Goal: Task Accomplishment & Management: Complete application form

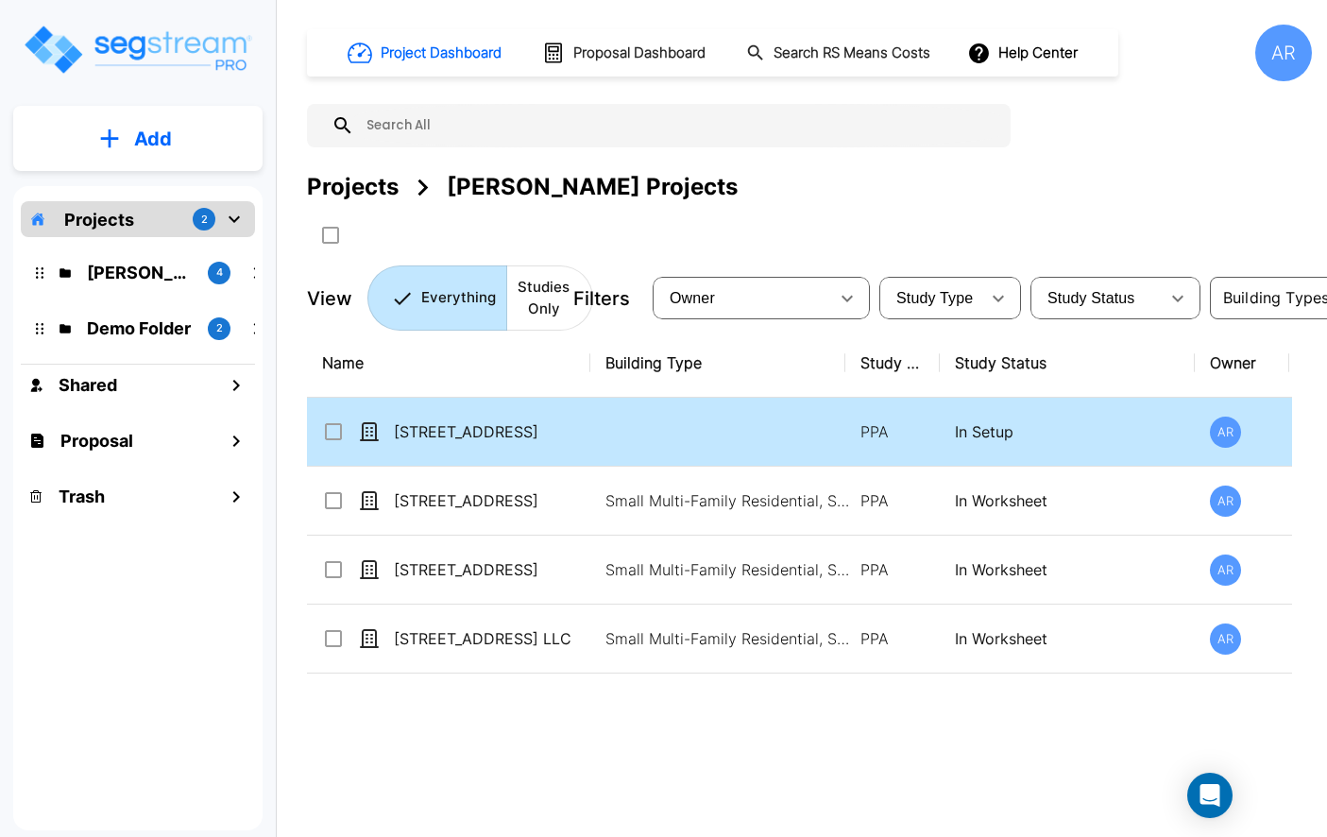
click at [561, 418] on td "[STREET_ADDRESS]" at bounding box center [448, 432] width 283 height 69
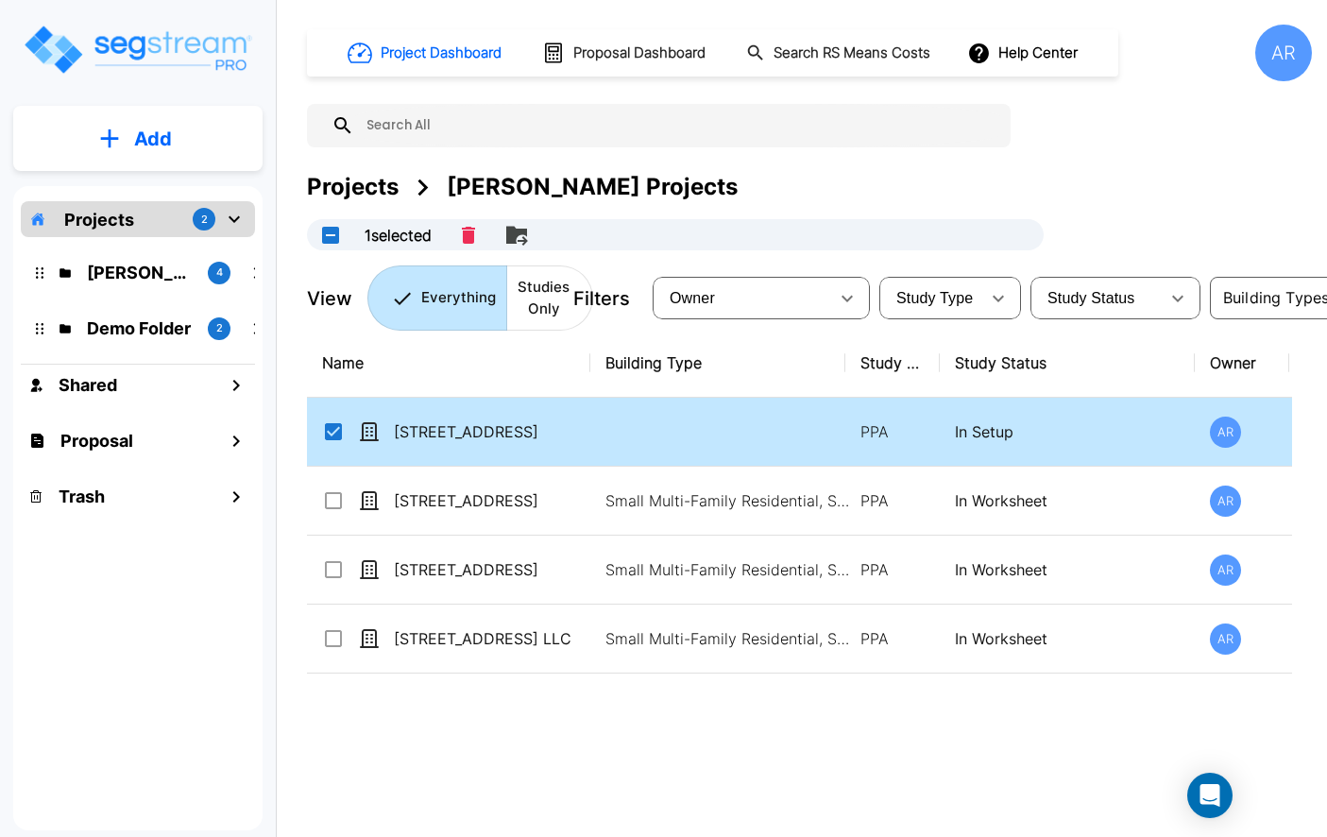
click at [557, 421] on p "[STREET_ADDRESS]" at bounding box center [488, 431] width 189 height 23
checkbox input "false"
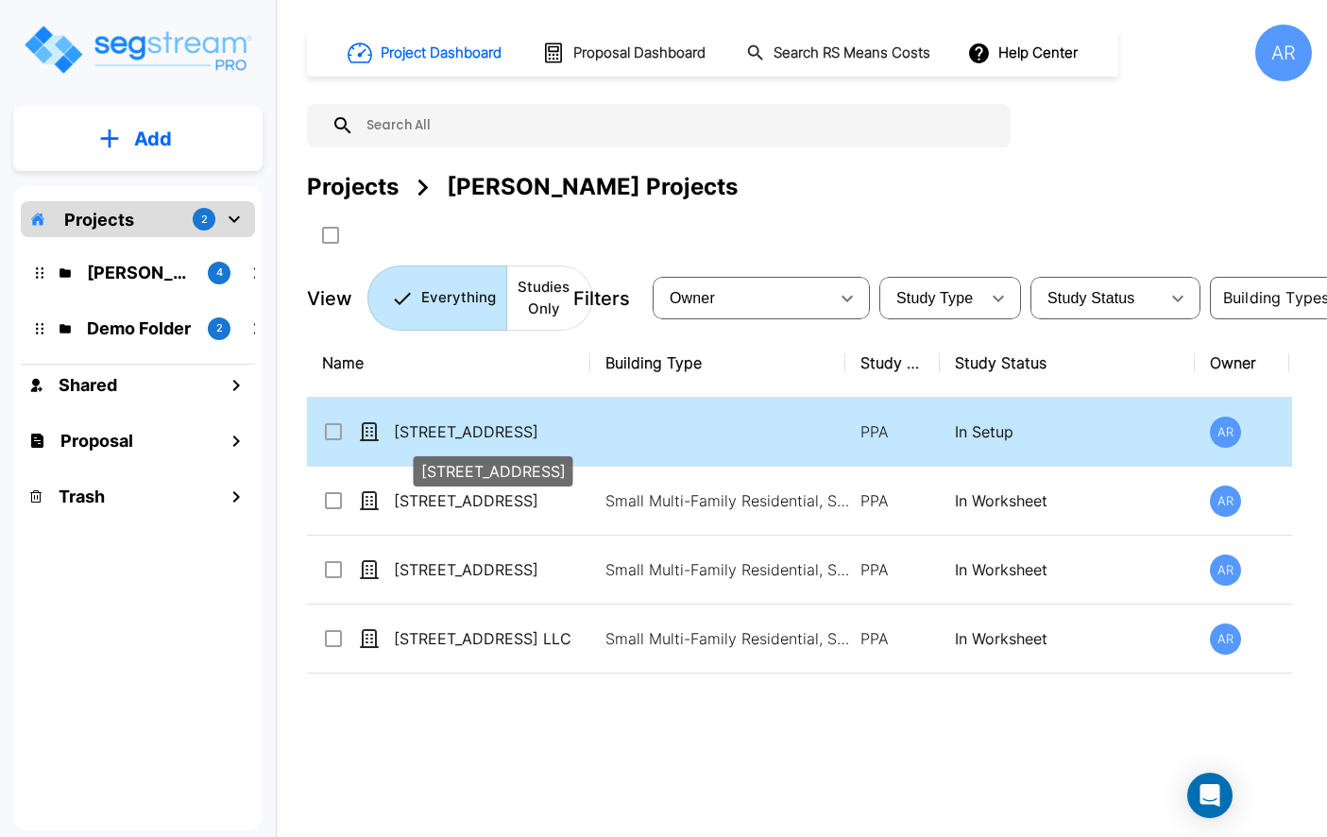
click at [557, 421] on p "[STREET_ADDRESS]" at bounding box center [488, 431] width 189 height 23
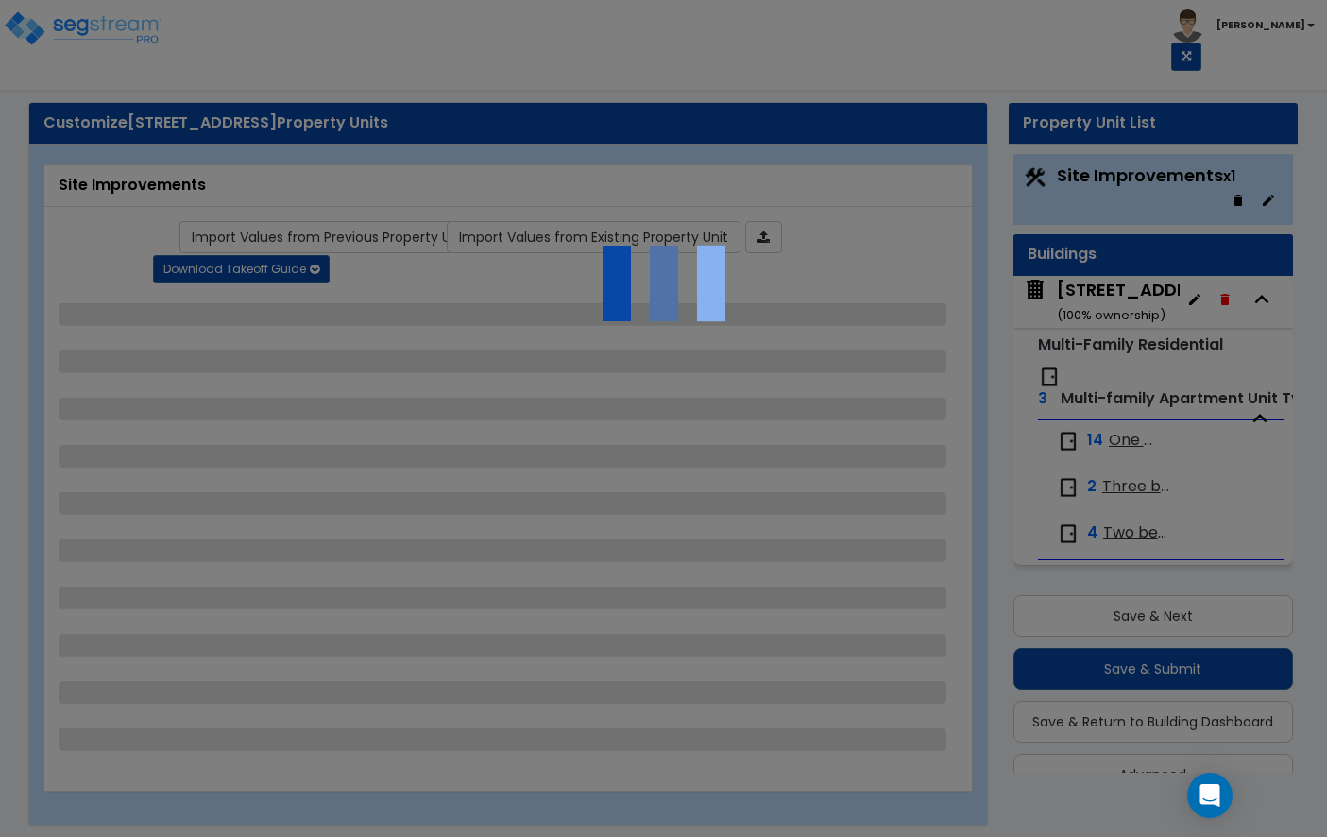
scroll to position [41, 0]
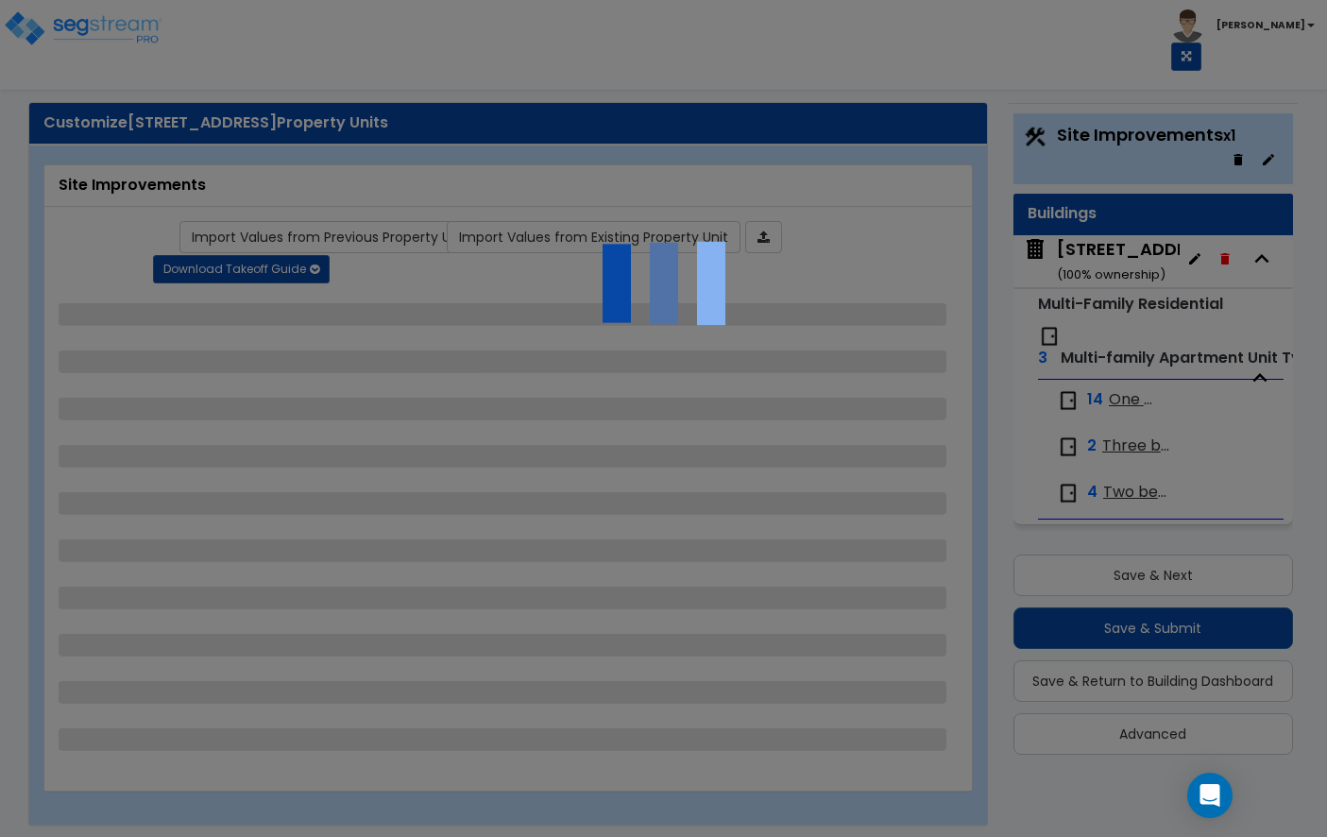
select select "2"
select select "1"
select select "2"
select select "3"
select select "2"
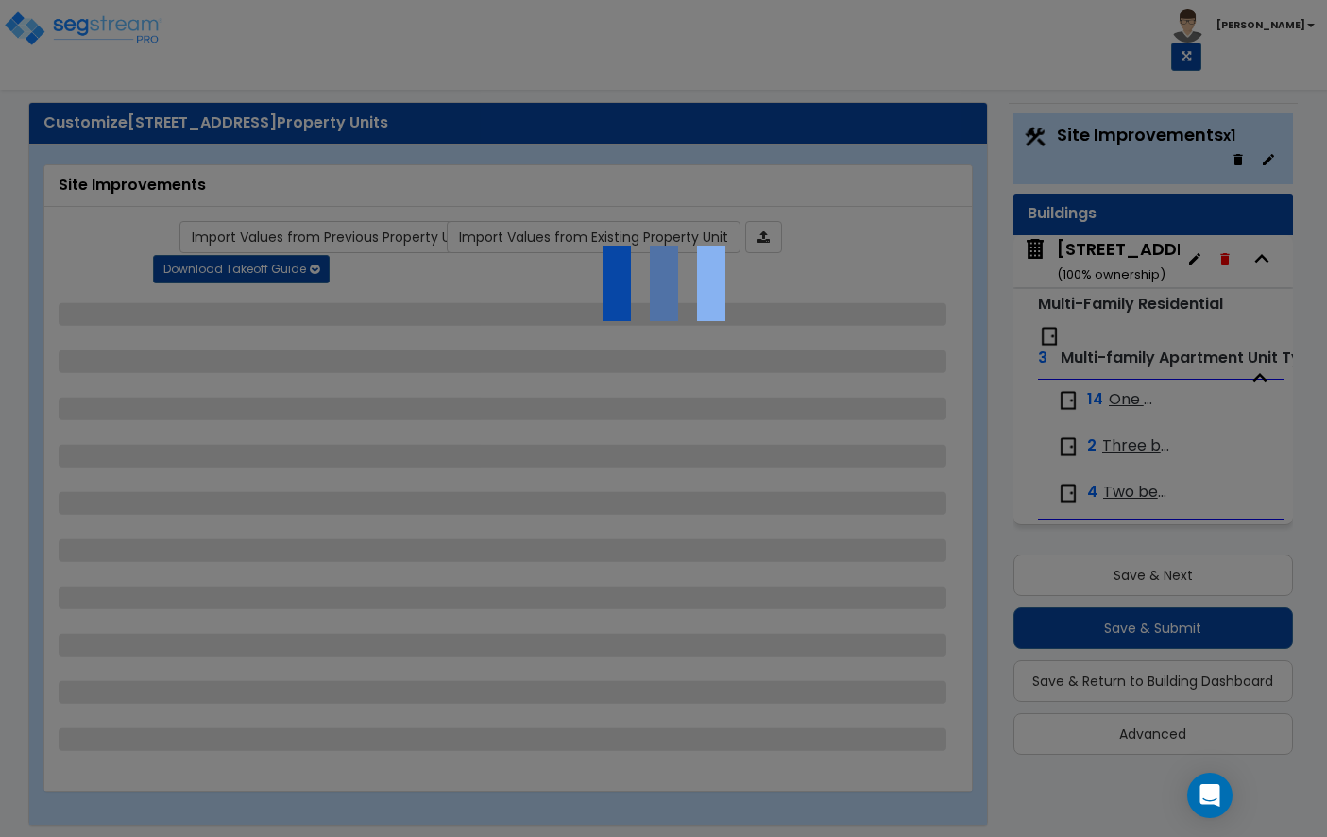
select select "1"
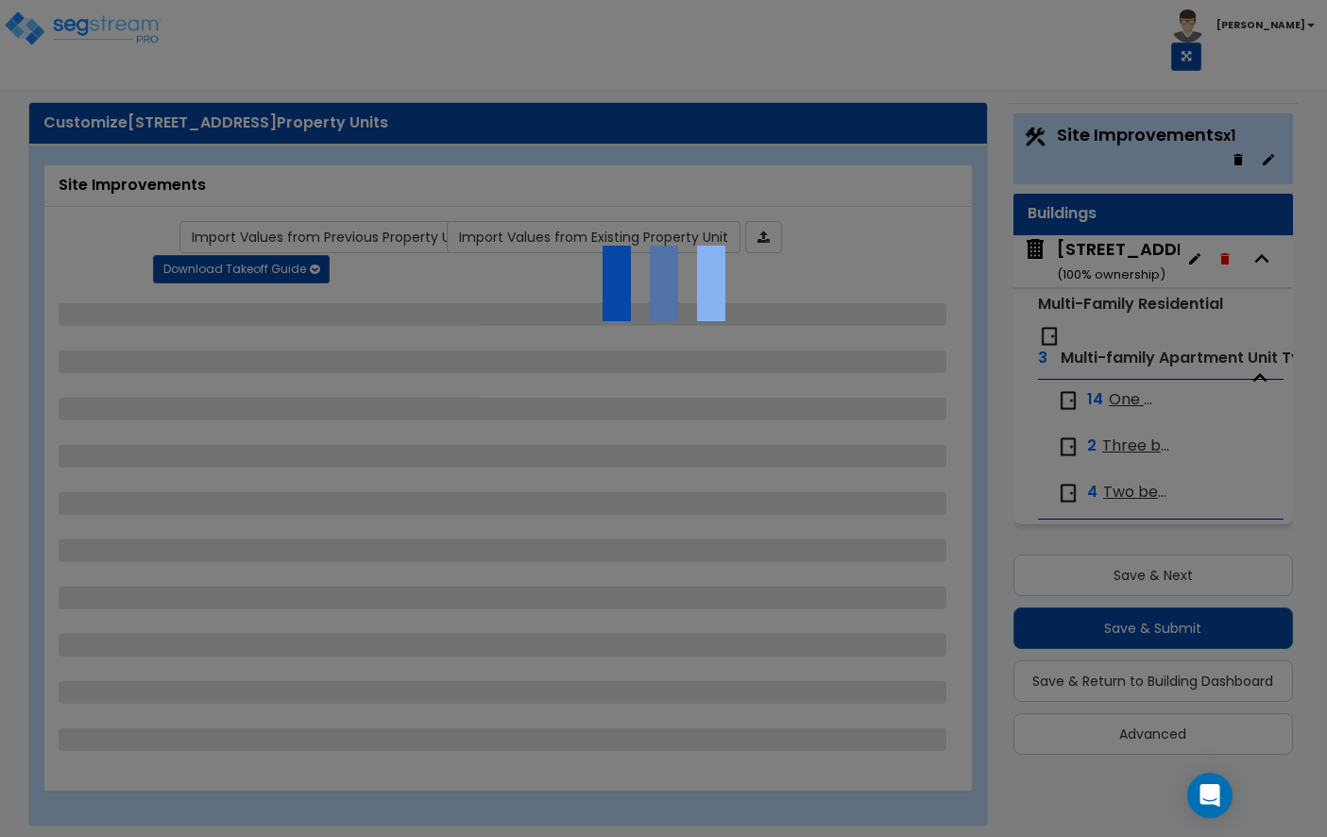
select select "1"
select select "2"
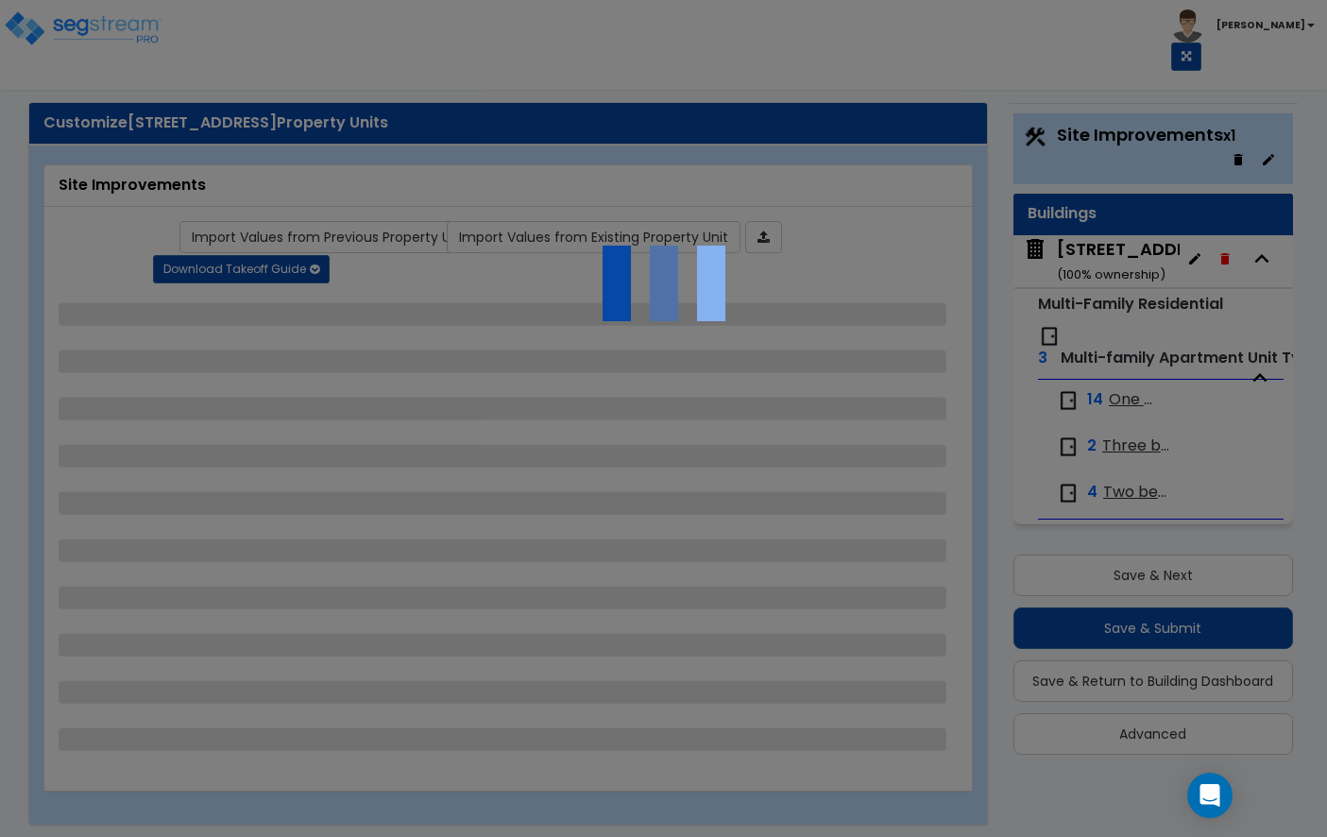
select select "2"
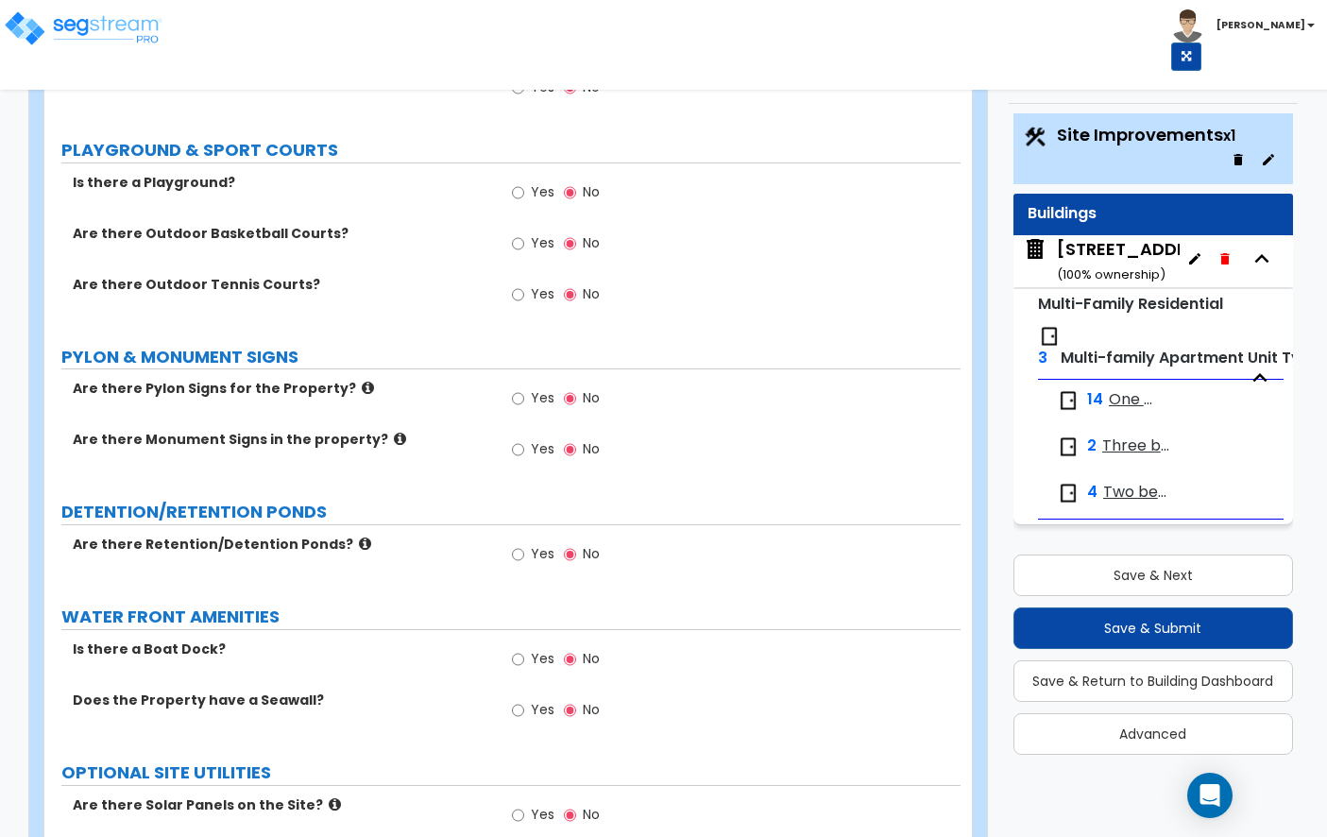
scroll to position [5888, 0]
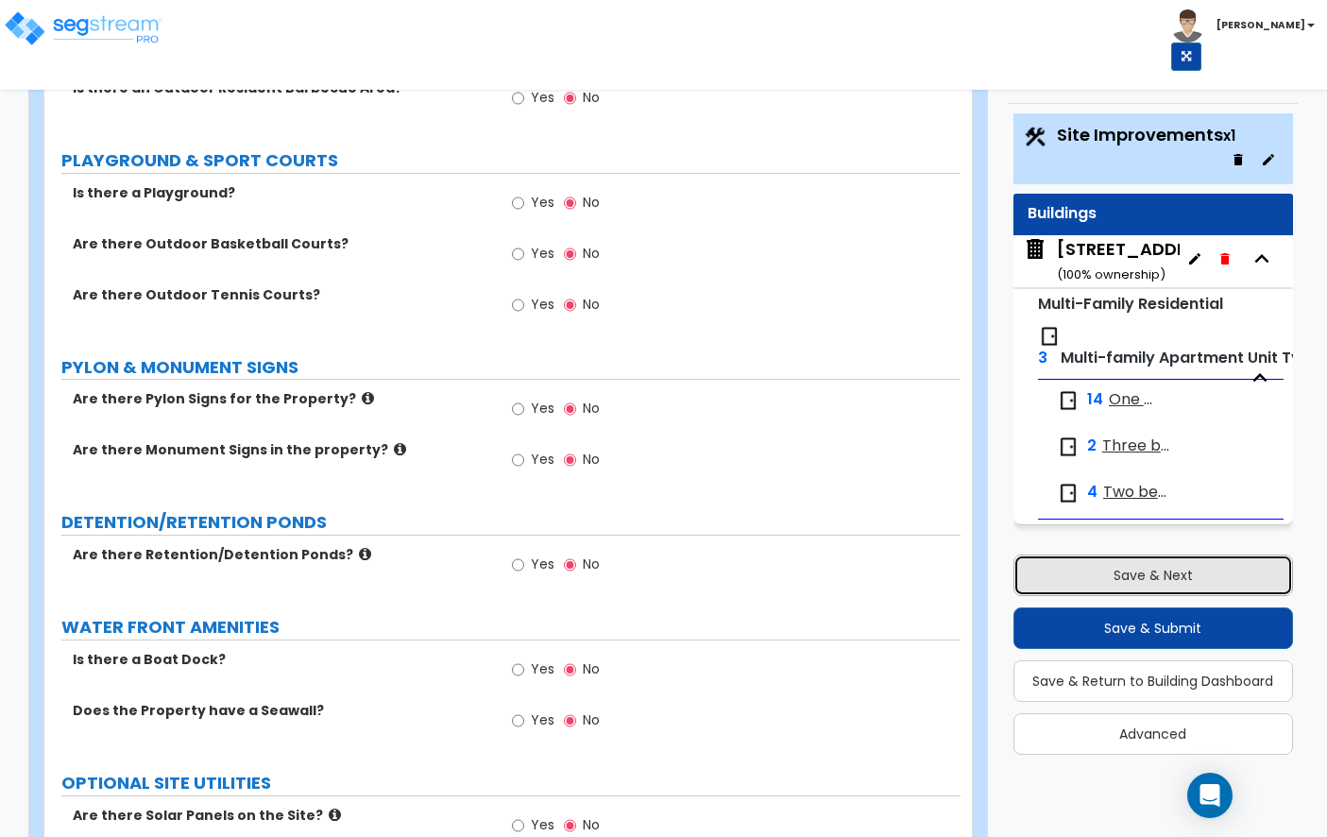
click at [1077, 576] on button "Save & Next" at bounding box center [1153, 575] width 280 height 42
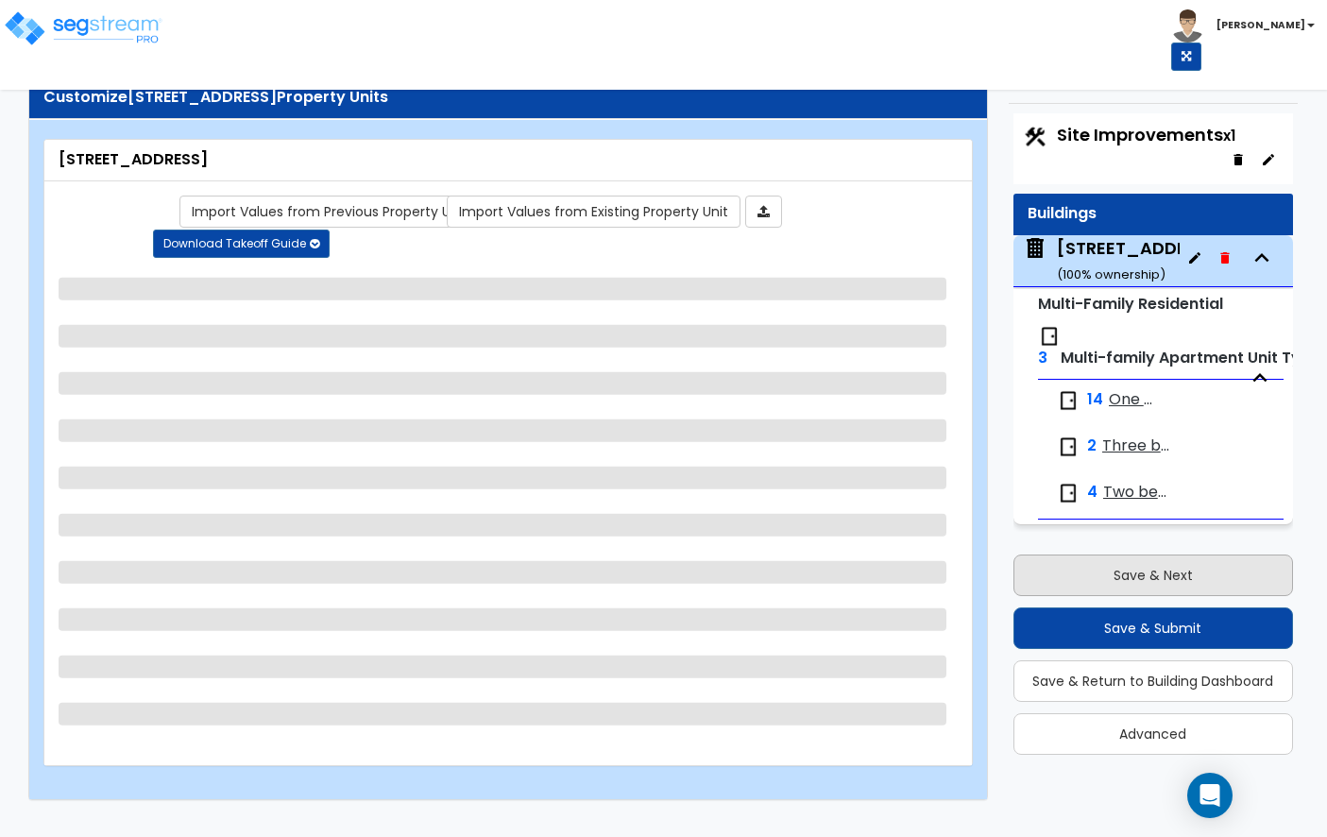
scroll to position [2, 0]
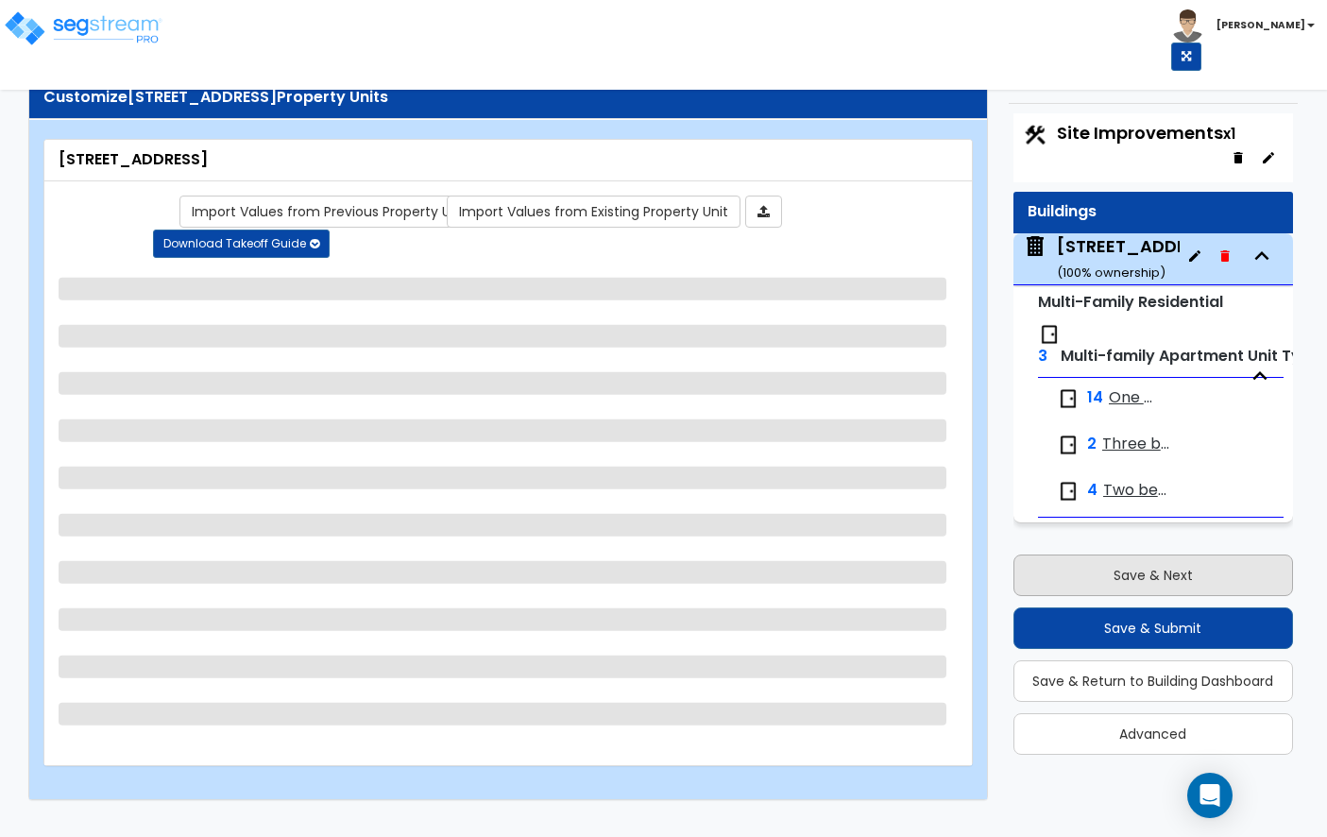
select select "2"
select select "7"
select select "1"
select select "4"
select select "1"
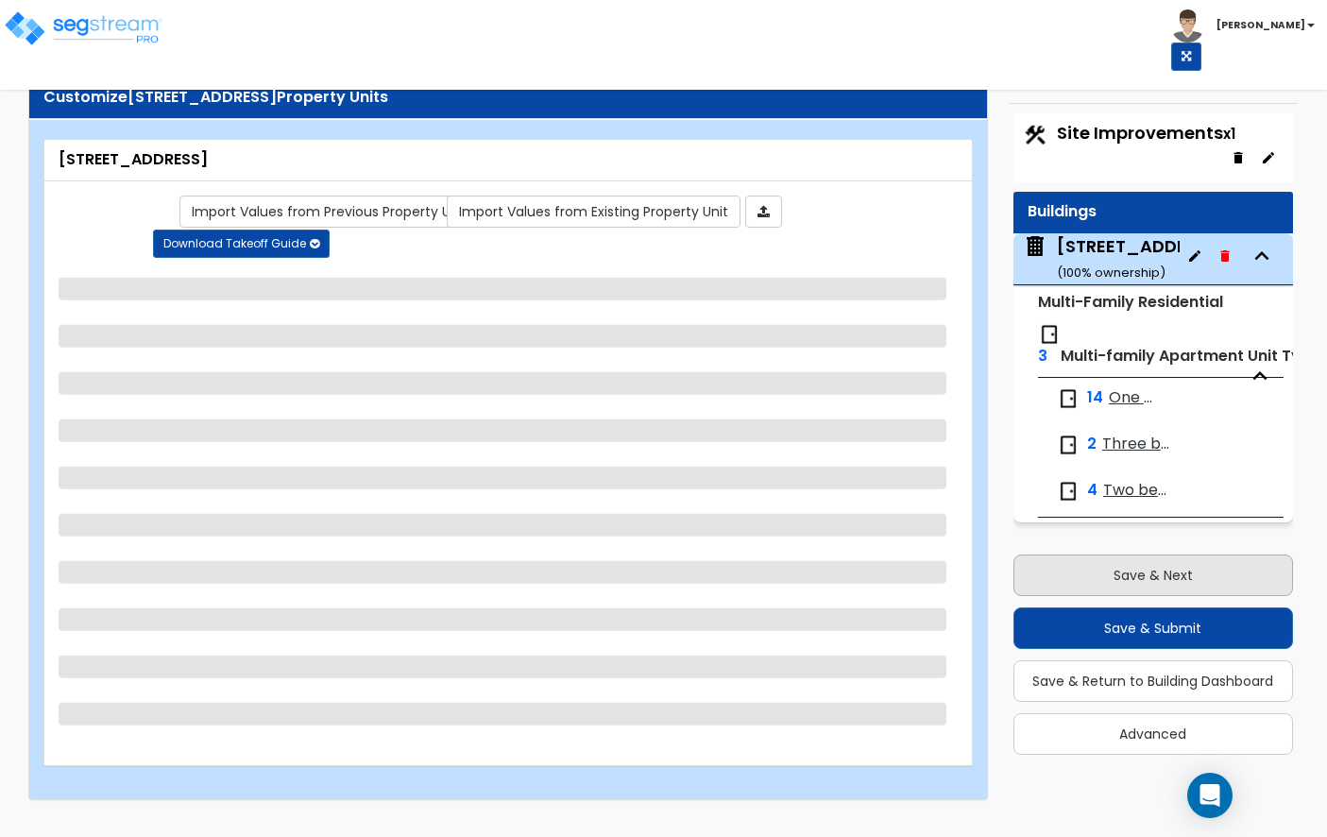
select select "2"
select select "1"
select select "3"
select select "1"
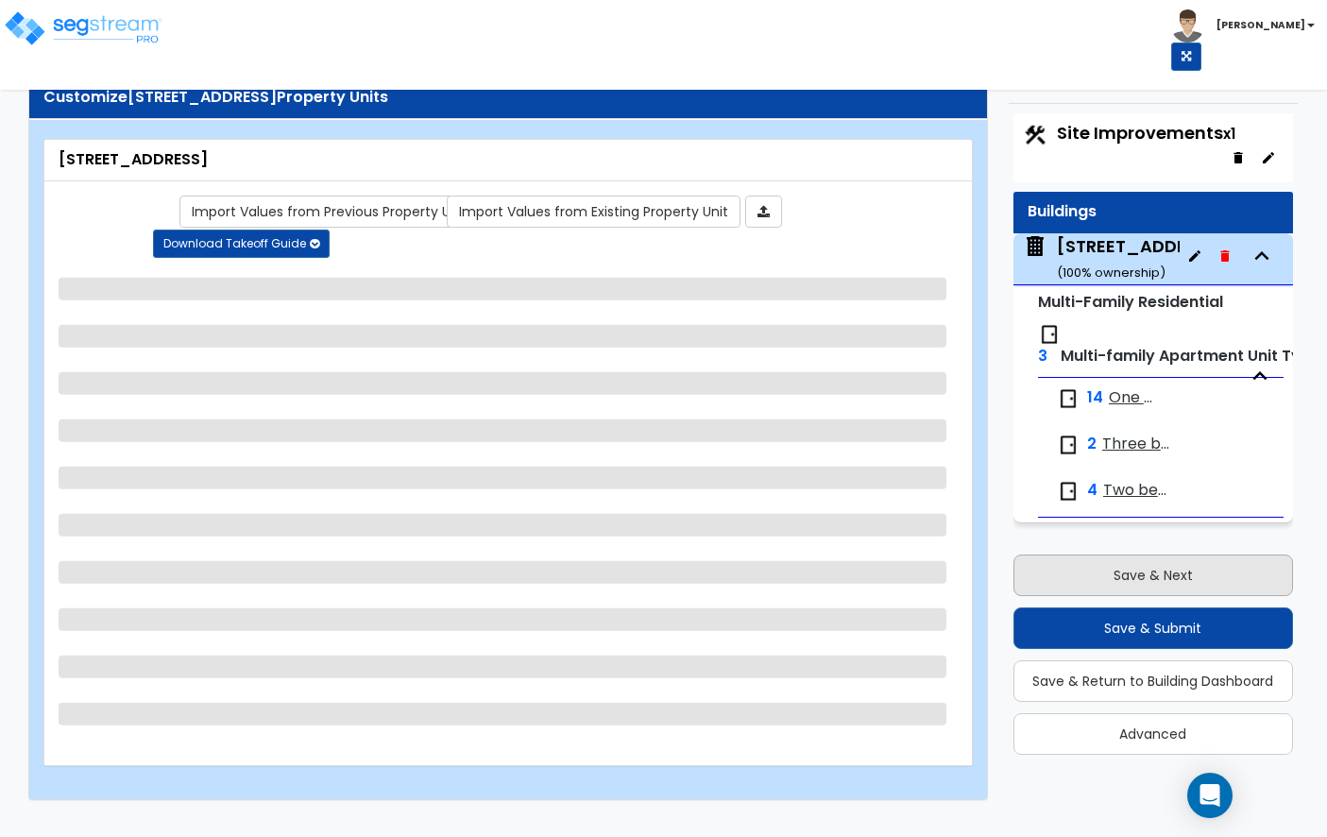
select select "1"
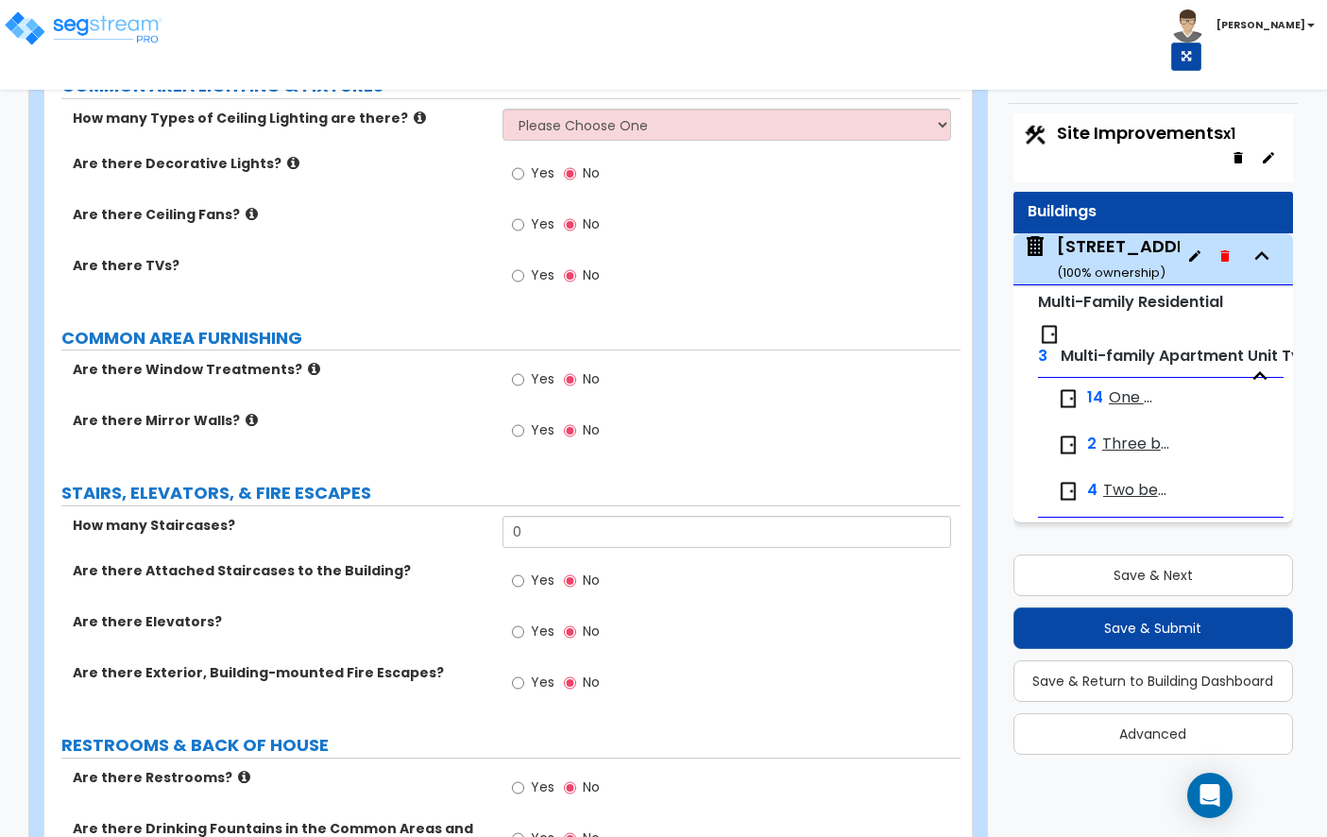
scroll to position [4468, 0]
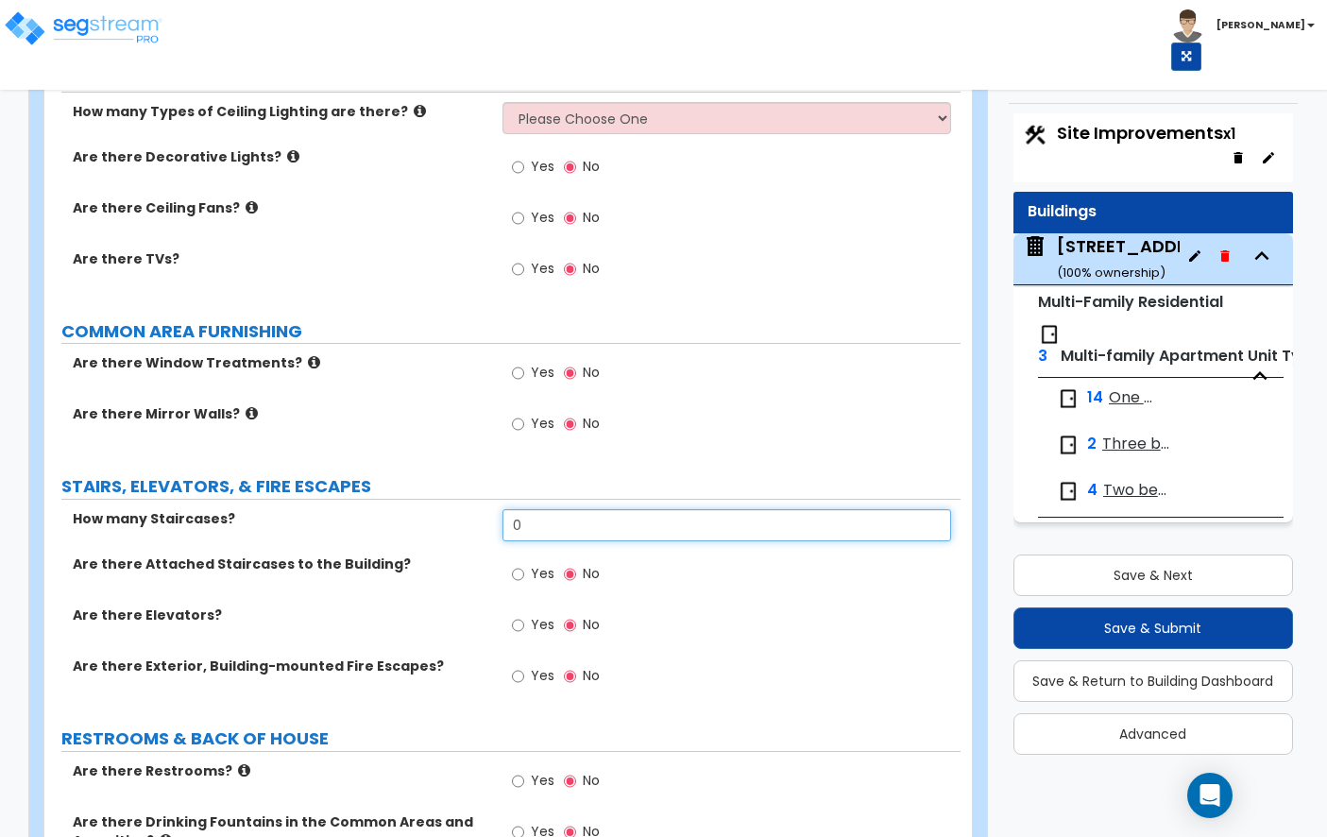
click at [532, 509] on input "0" at bounding box center [726, 525] width 449 height 32
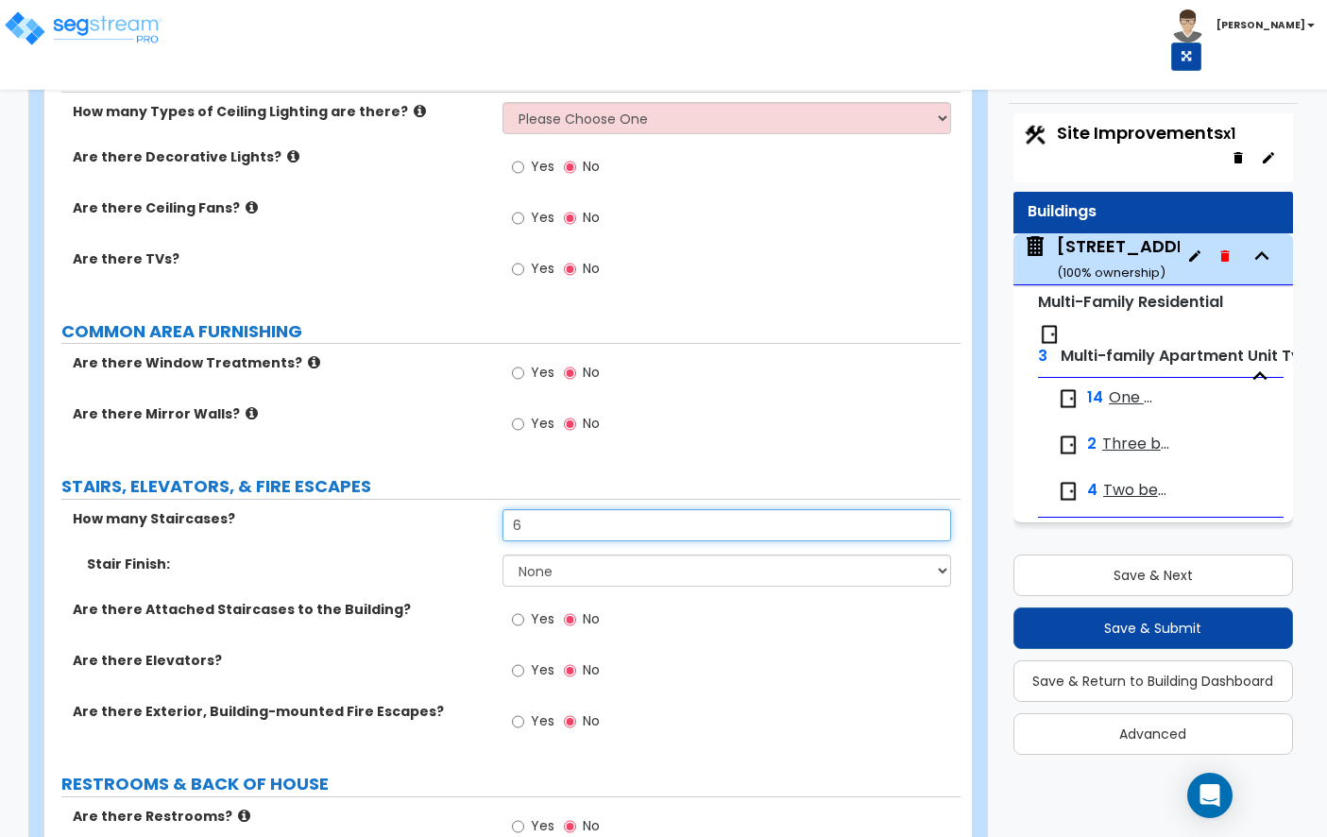
type input "6"
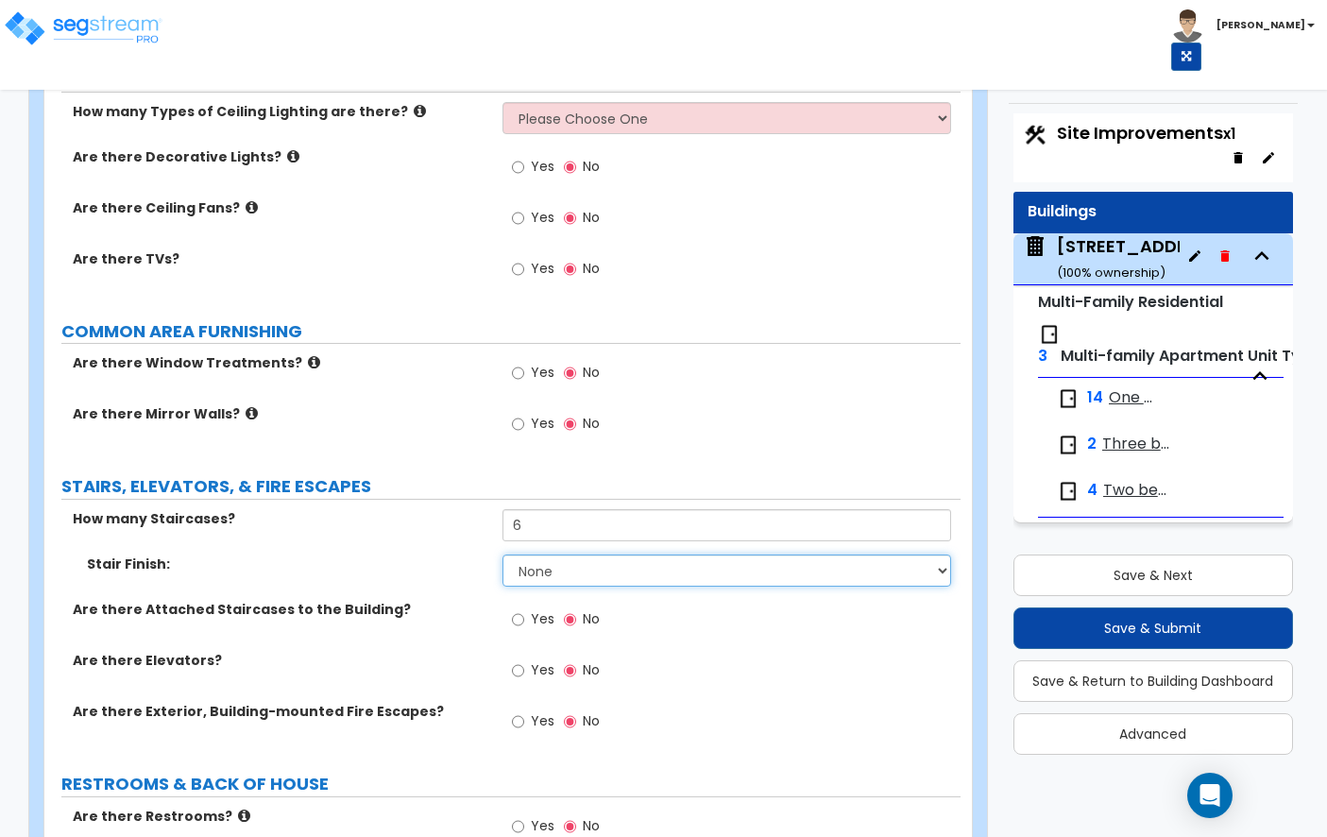
click at [547, 564] on select "None Tile Wood Laminate VCT Sheet Carpet Sheet Vinyl Carpet Tile" at bounding box center [726, 570] width 449 height 32
select select "2"
click at [562, 562] on select "None Tile Wood Laminate VCT Sheet Carpet Sheet Vinyl Carpet Tile" at bounding box center [726, 570] width 449 height 32
click at [525, 605] on label "Yes" at bounding box center [533, 621] width 42 height 32
click at [524, 609] on input "Yes" at bounding box center [518, 619] width 12 height 21
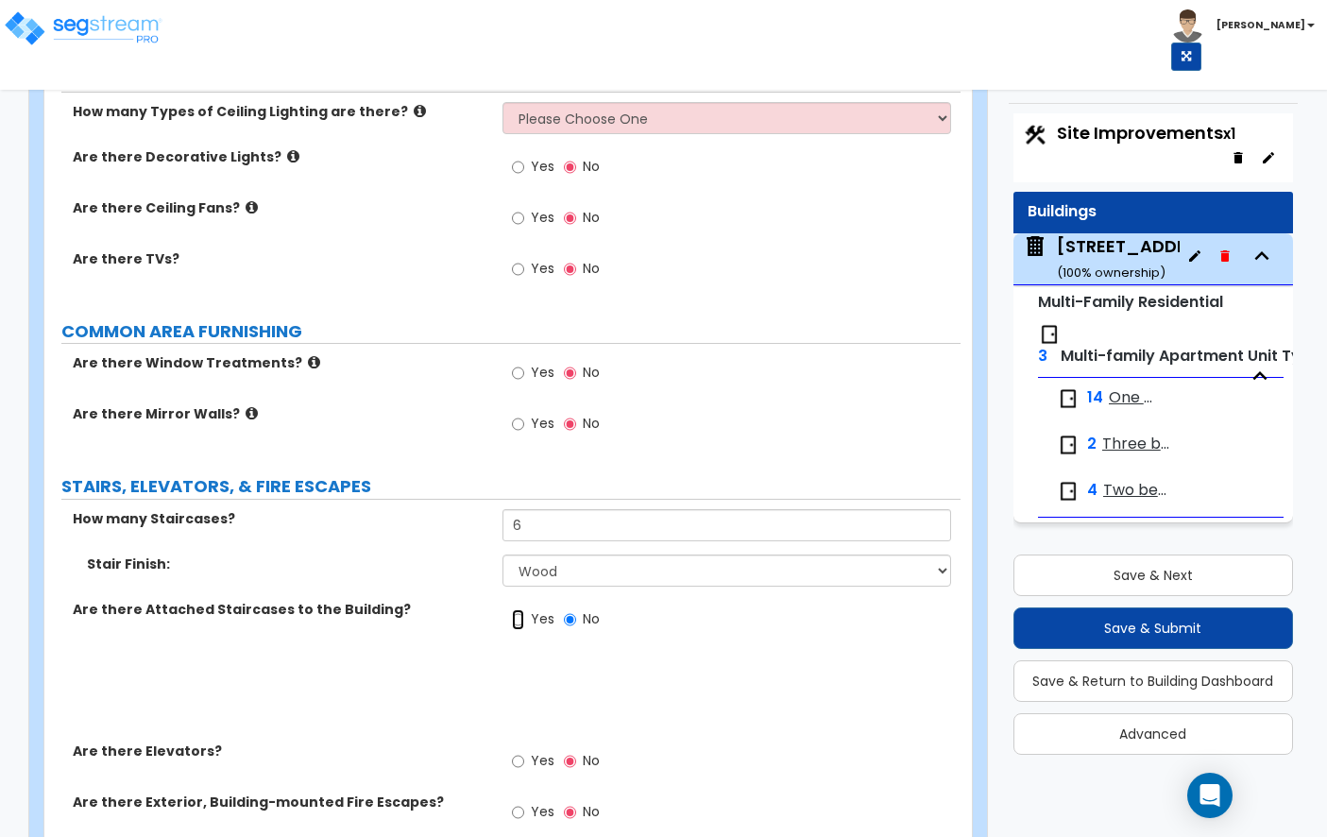
radio input "true"
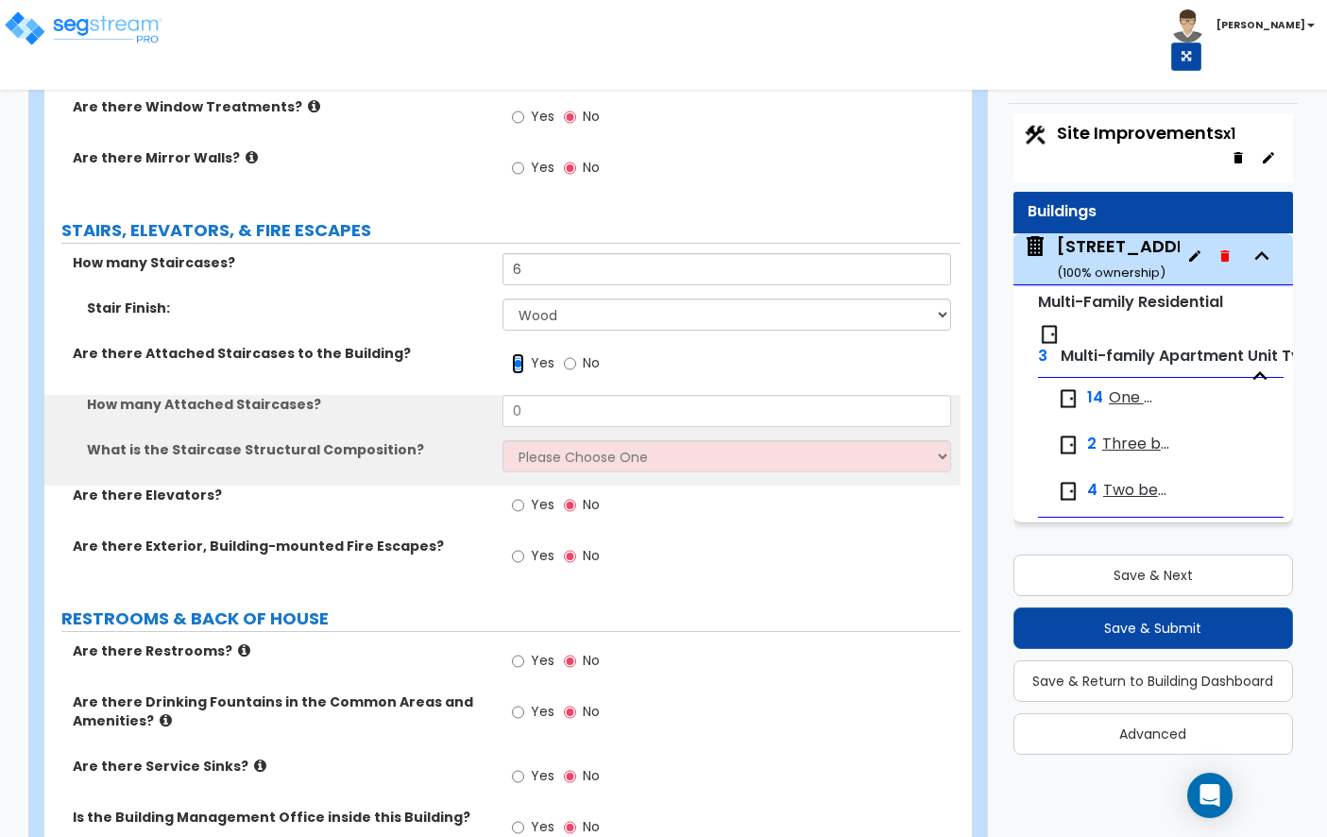
scroll to position [4724, 0]
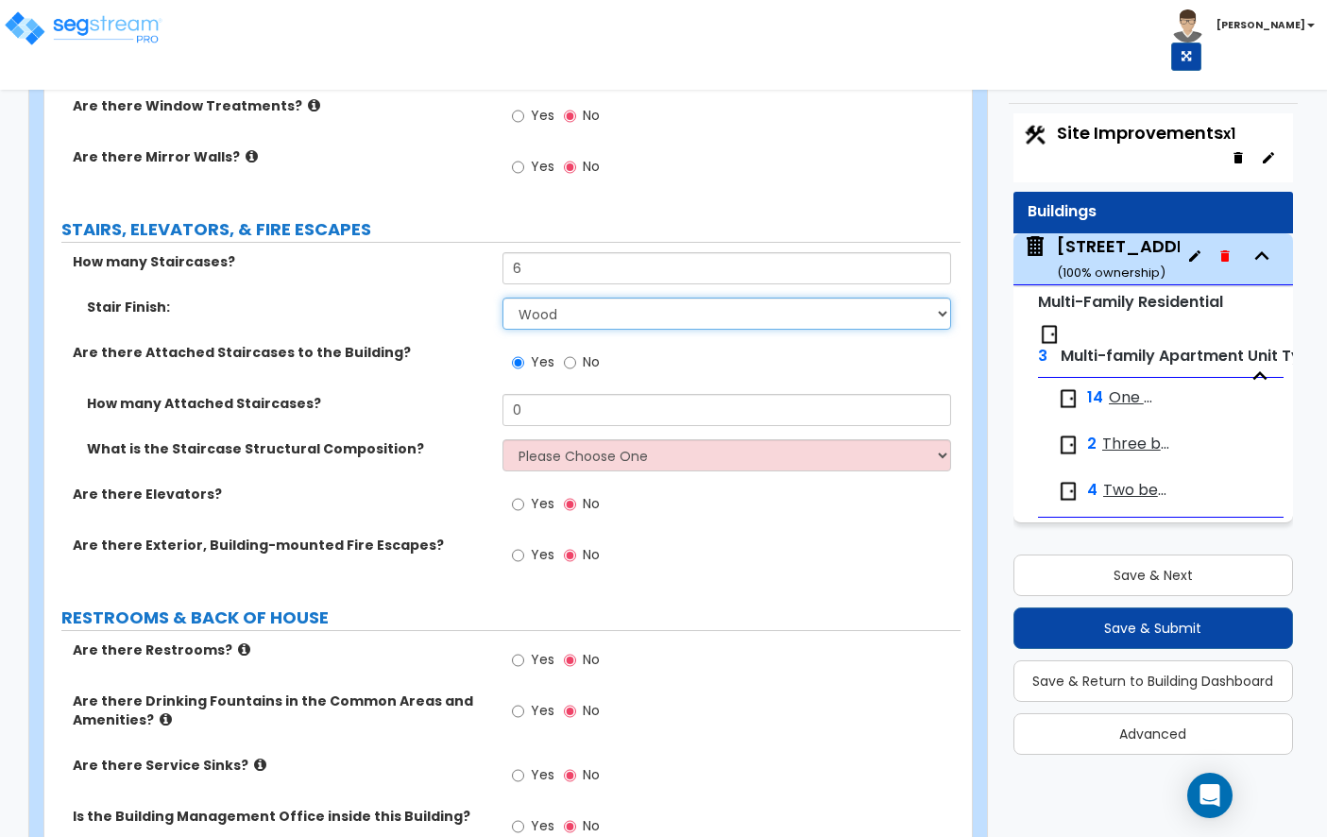
click at [545, 300] on select "None Tile Wood Laminate VCT Sheet Carpet Sheet Vinyl Carpet Tile" at bounding box center [726, 313] width 449 height 32
click at [601, 297] on select "None Tile Wood Laminate VCT Sheet Carpet Sheet Vinyl Carpet Tile" at bounding box center [726, 313] width 449 height 32
click at [780, 299] on select "None Tile Wood Laminate VCT Sheet Carpet Sheet Vinyl Carpet Tile" at bounding box center [726, 313] width 449 height 32
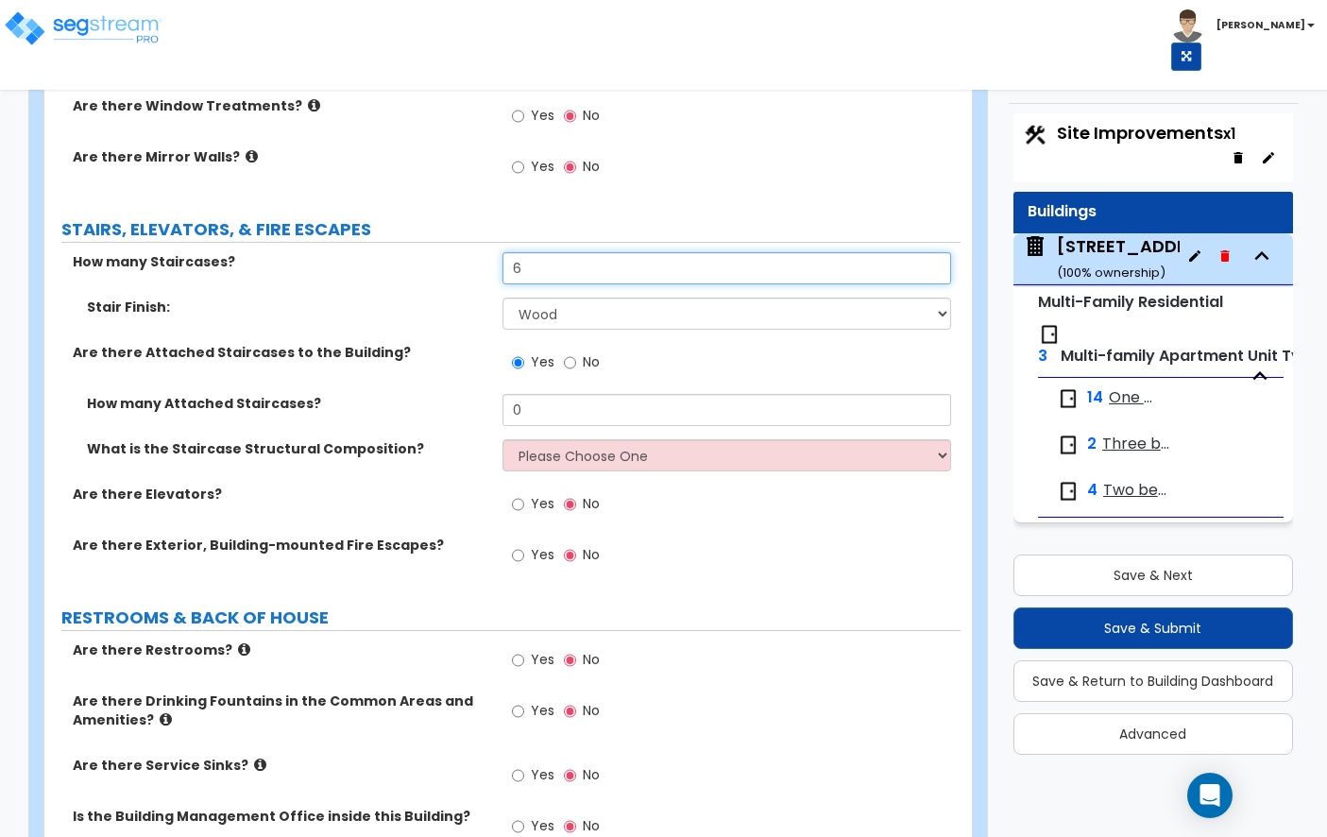
click at [624, 265] on input "6" at bounding box center [726, 268] width 449 height 32
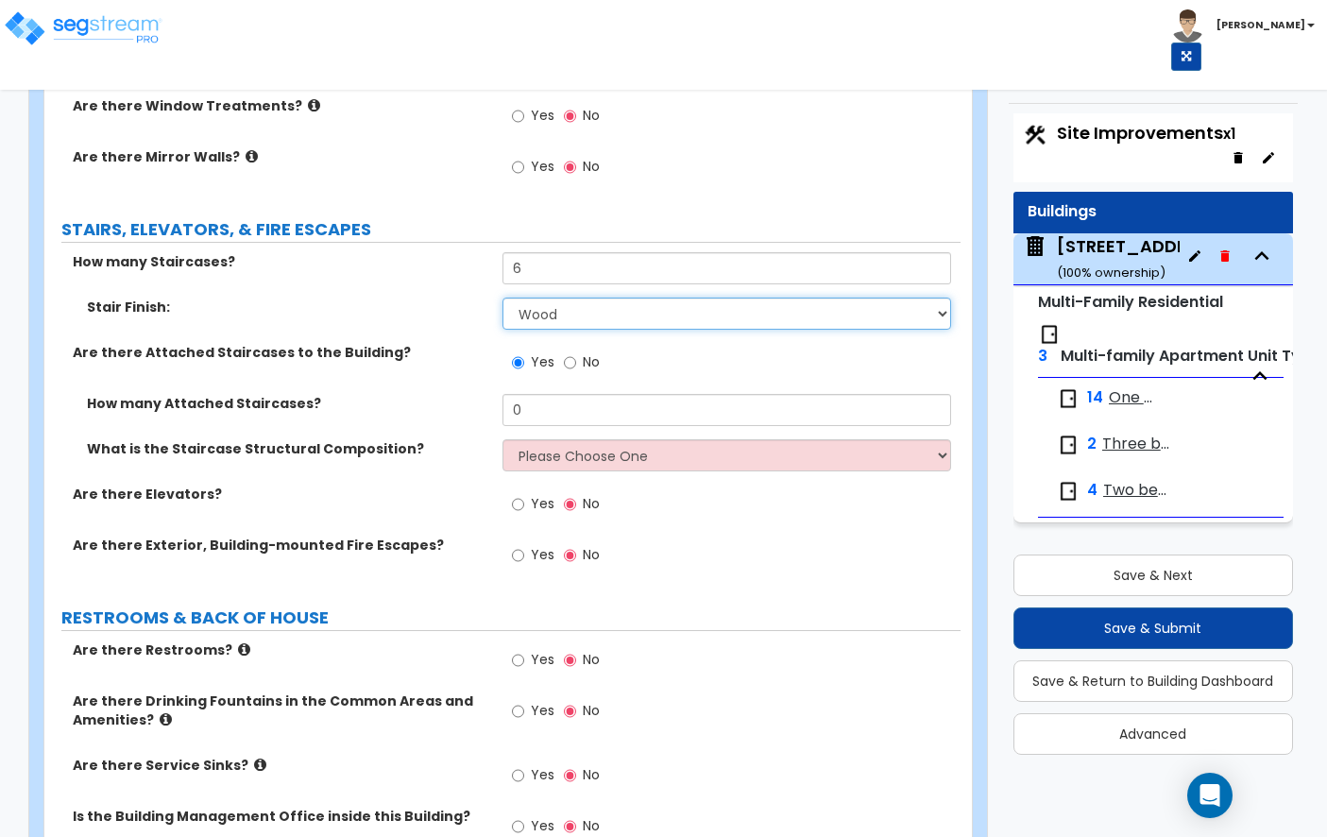
click at [624, 297] on select "None Tile Wood Laminate VCT Sheet Carpet Sheet Vinyl Carpet Tile" at bounding box center [726, 313] width 449 height 32
select select "0"
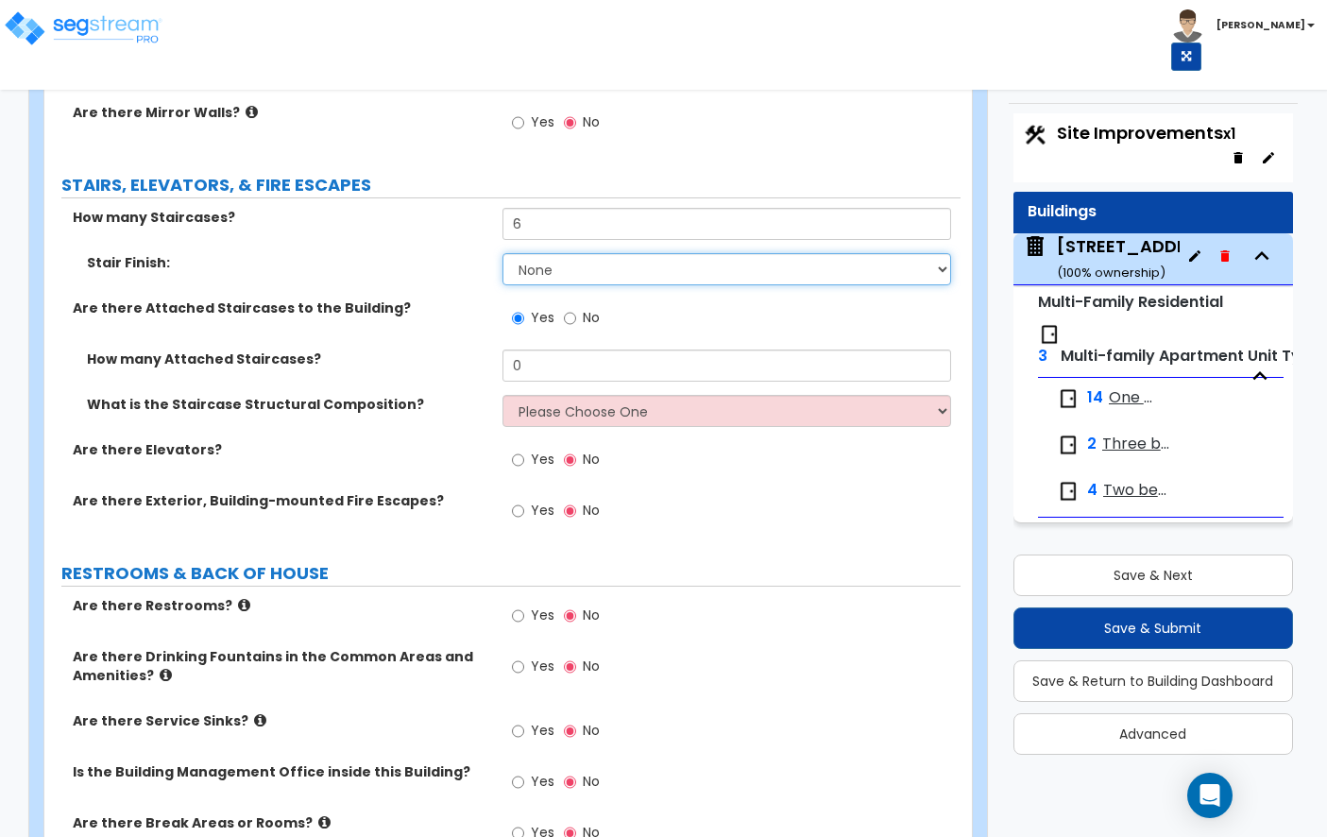
scroll to position [4776, 0]
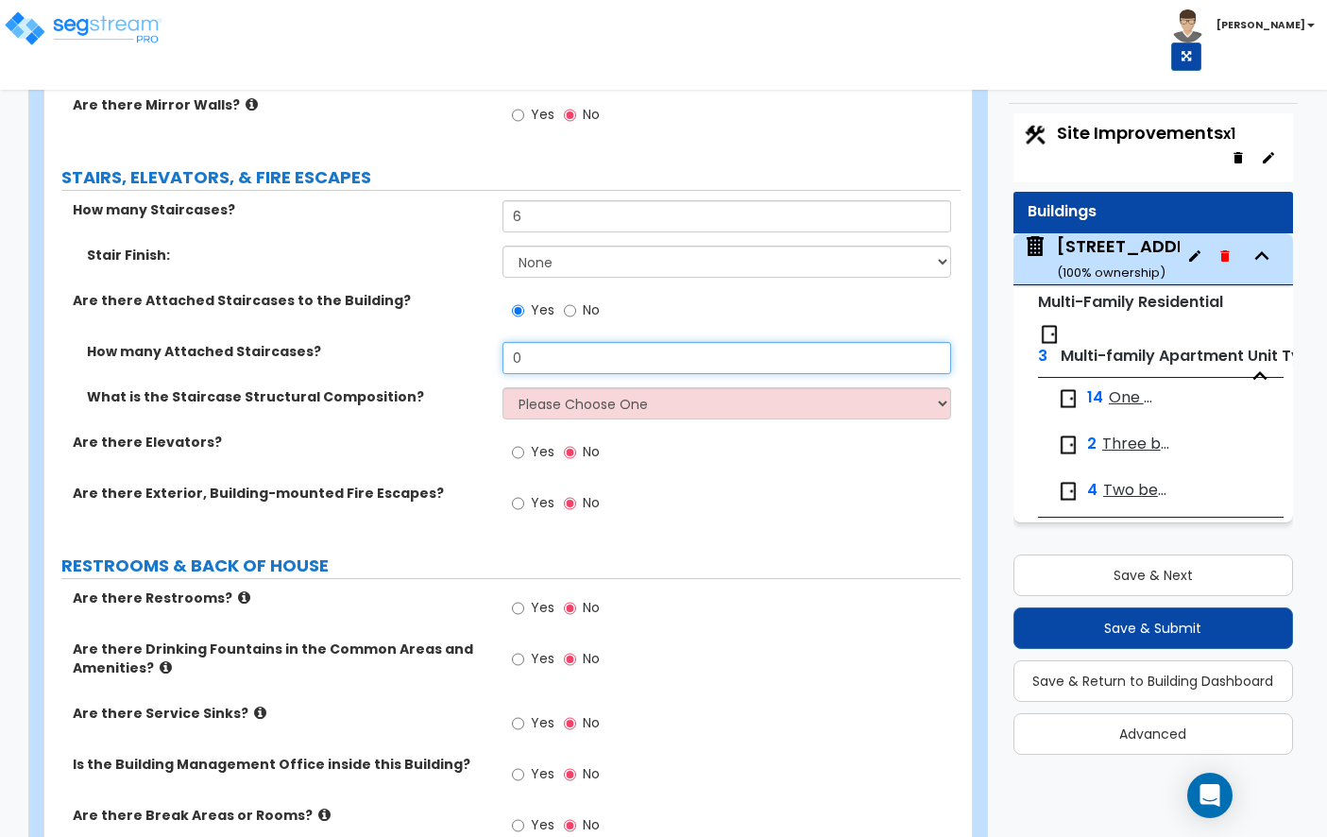
click at [532, 351] on input "0" at bounding box center [726, 358] width 449 height 32
type input "6"
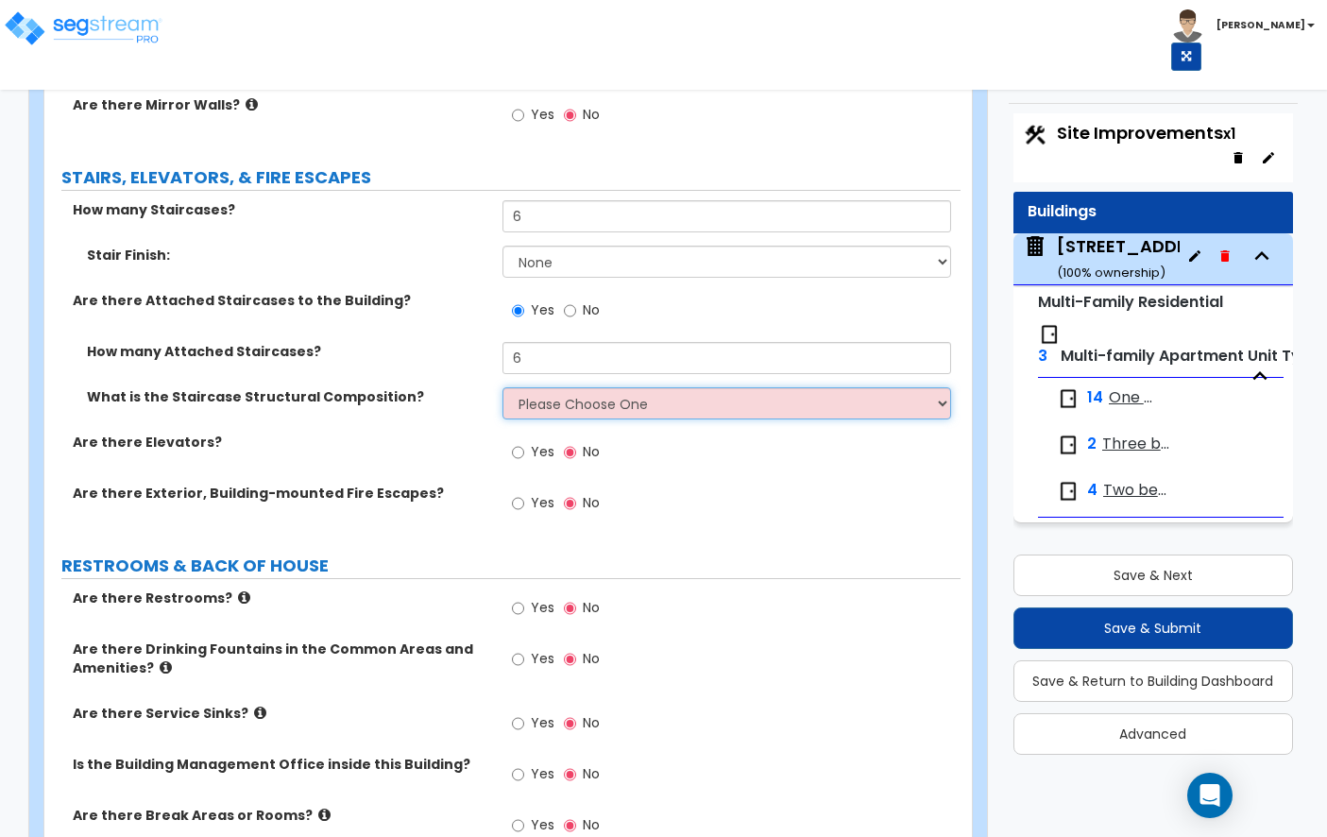
click at [551, 389] on select "Please Choose One Reinforced Concrete Structural Steel Wood" at bounding box center [726, 403] width 449 height 32
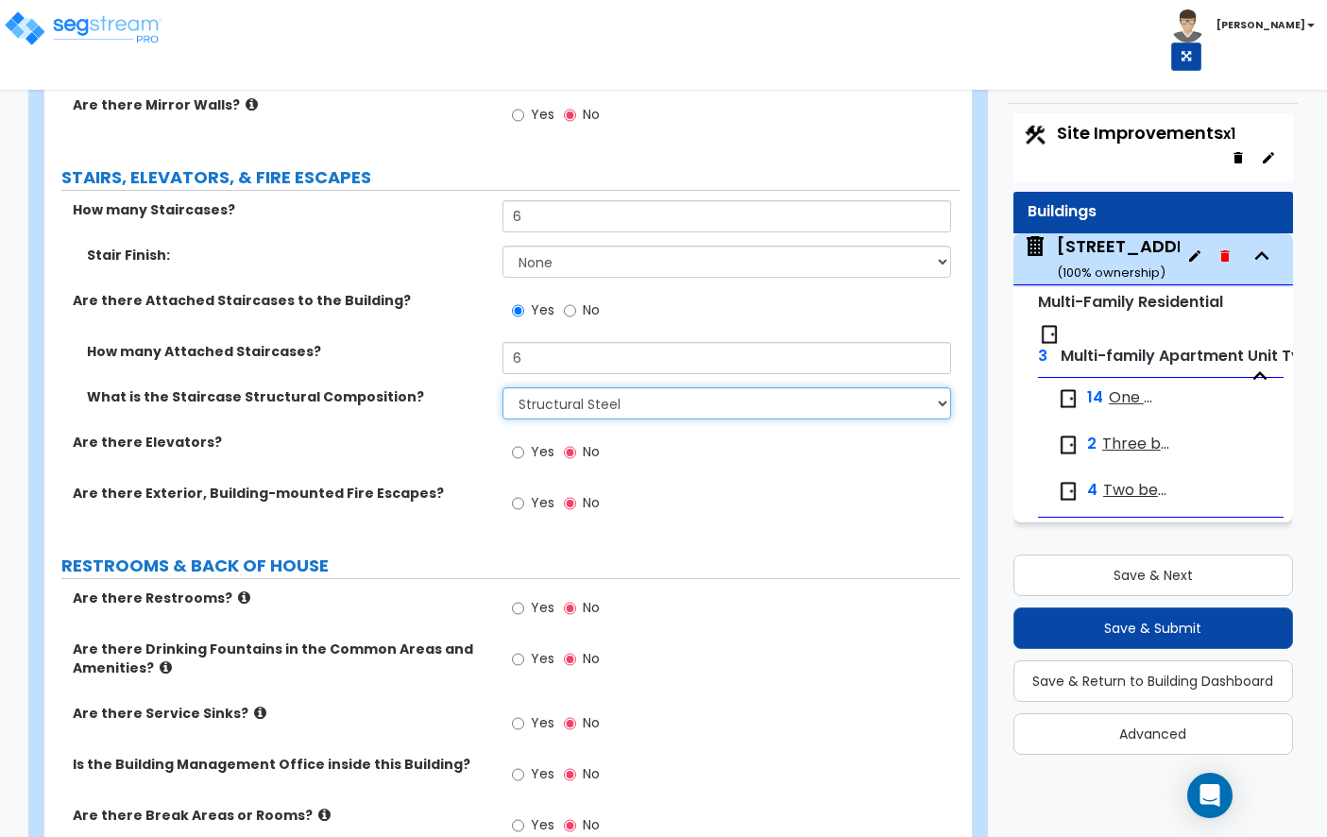
click at [561, 393] on select "Please Choose One Reinforced Concrete Structural Steel Wood" at bounding box center [726, 403] width 449 height 32
click at [576, 387] on select "Please Choose One Reinforced Concrete Structural Steel Wood" at bounding box center [726, 403] width 449 height 32
select select "4"
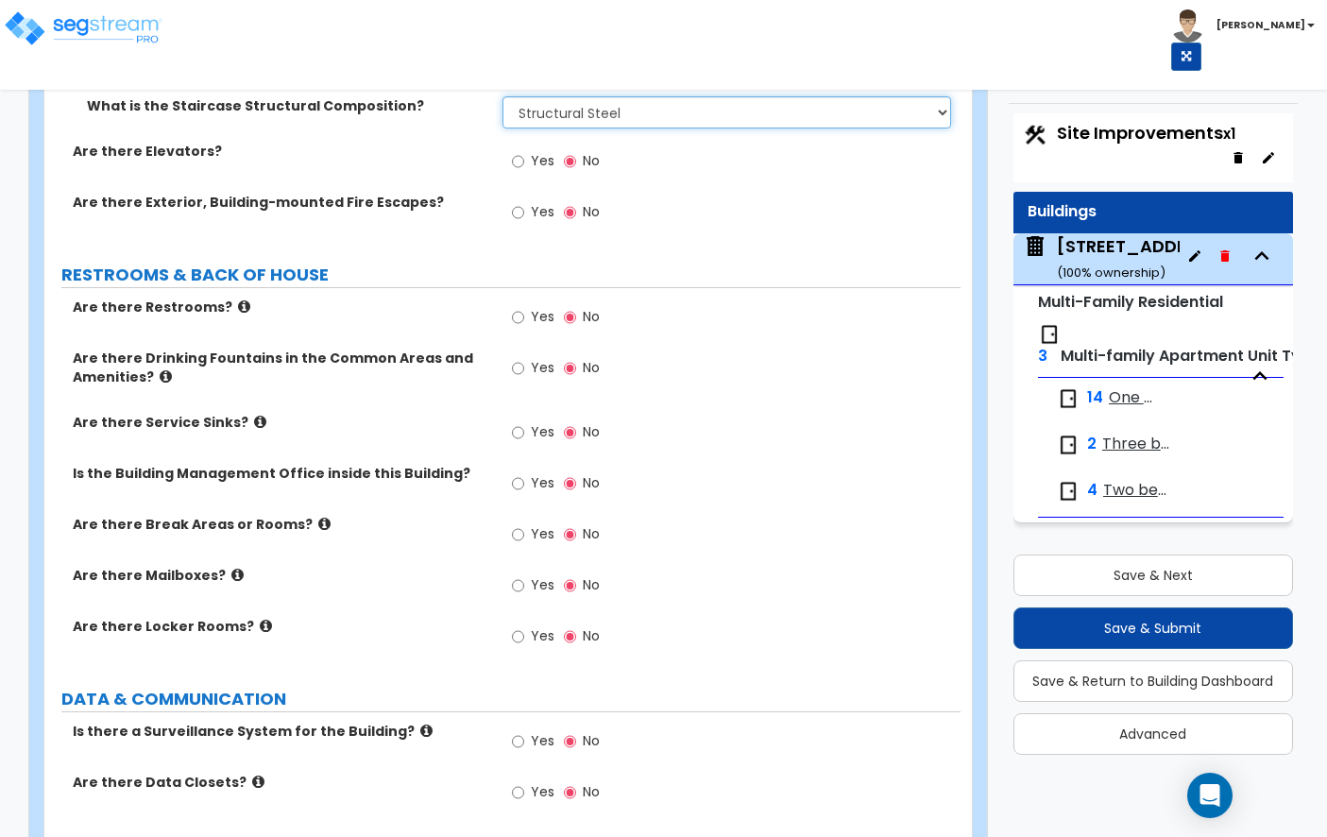
scroll to position [5066, 0]
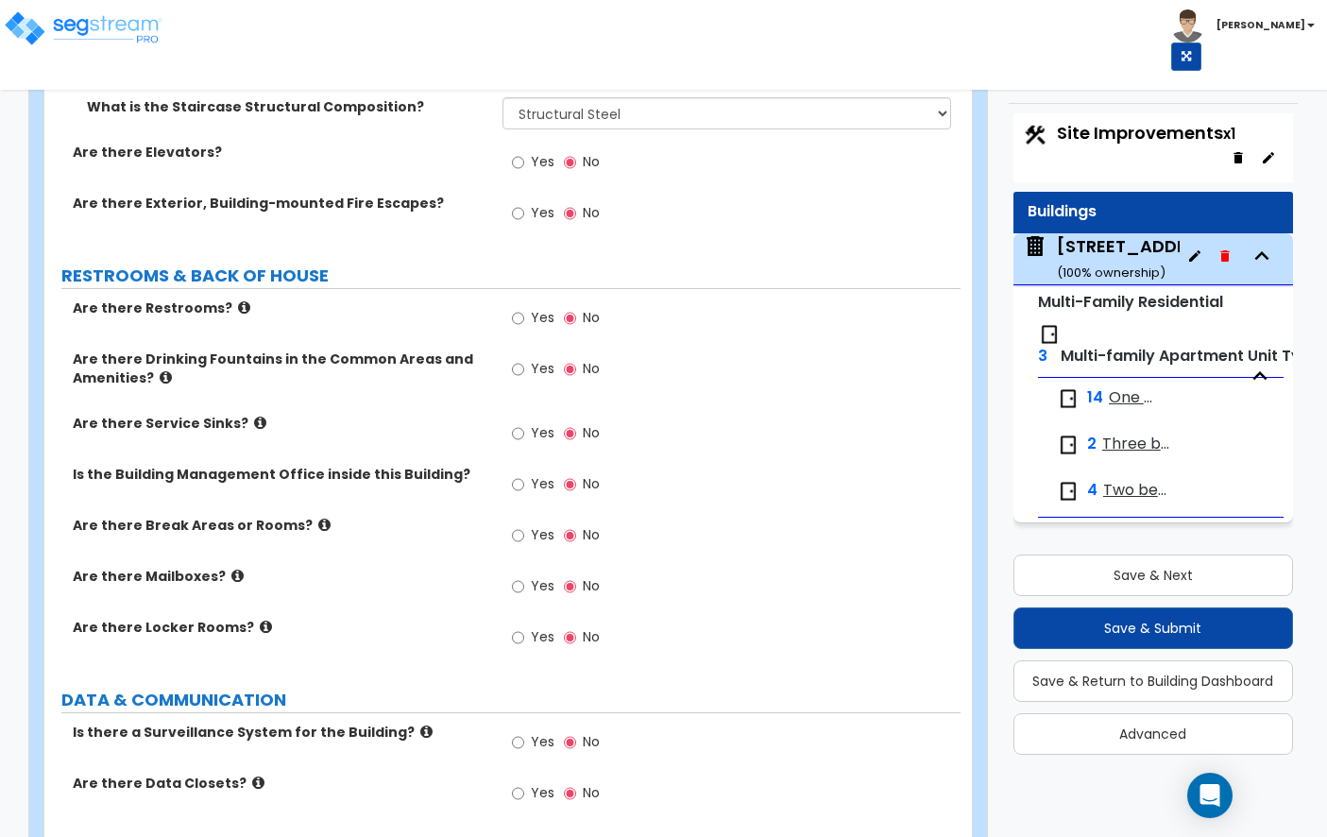
click at [238, 300] on icon at bounding box center [244, 307] width 12 height 14
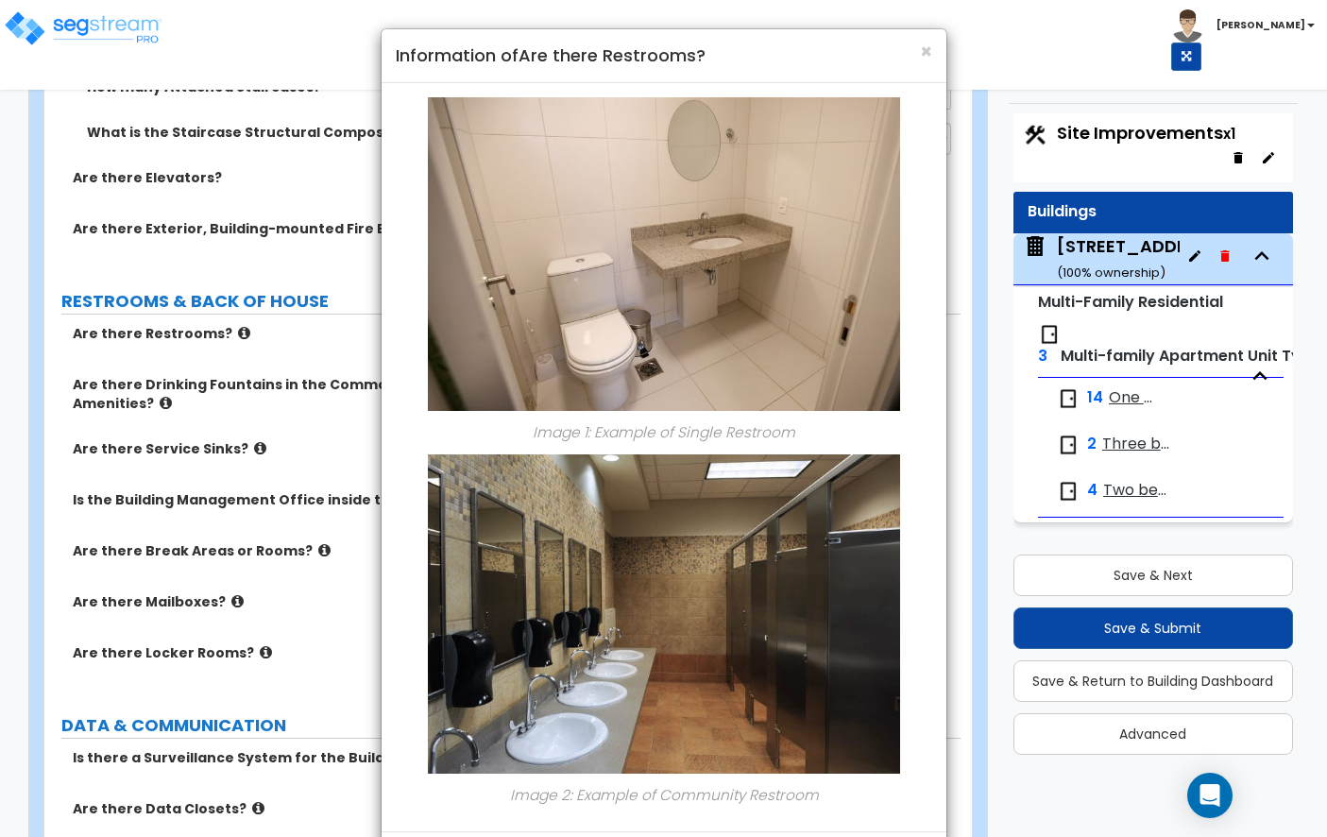
scroll to position [5018, 0]
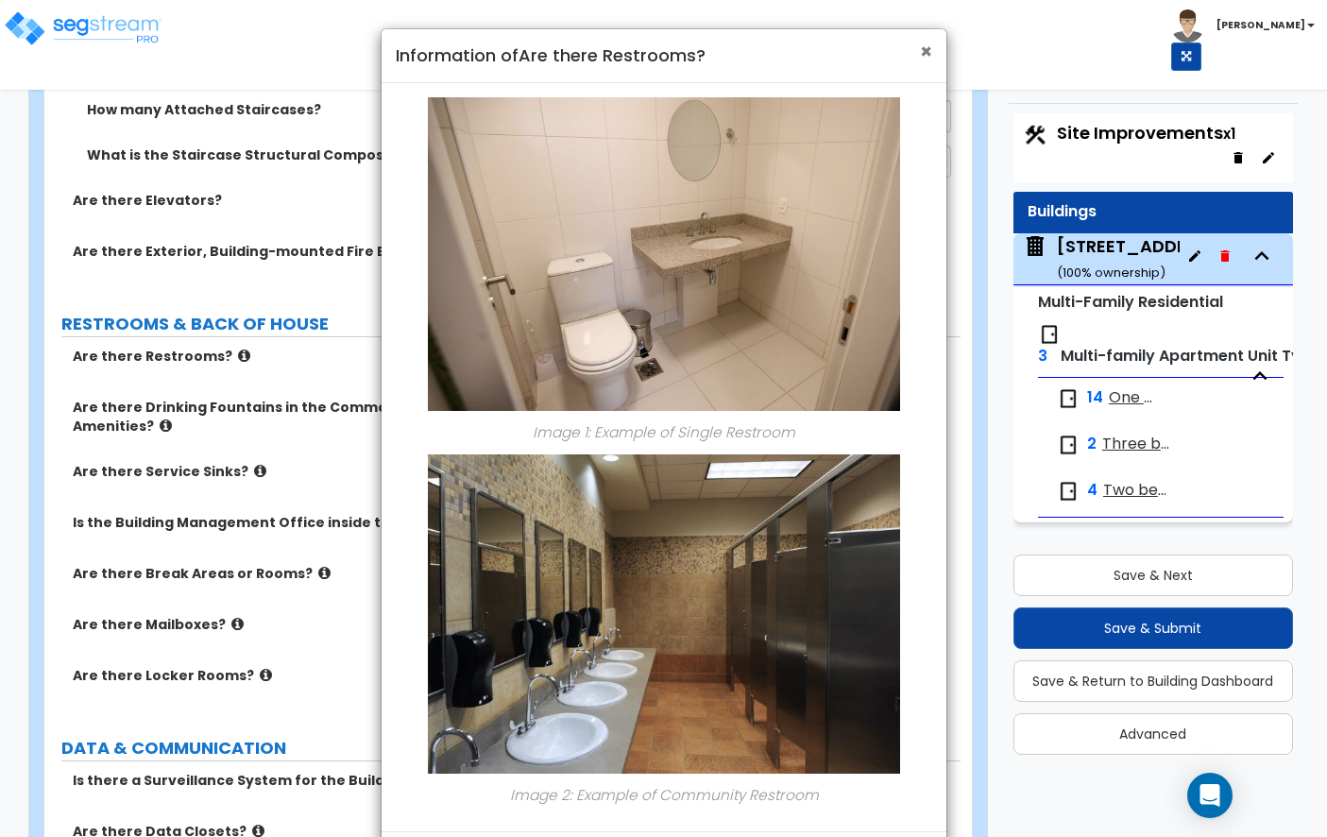
click at [923, 49] on span "×" at bounding box center [926, 51] width 12 height 27
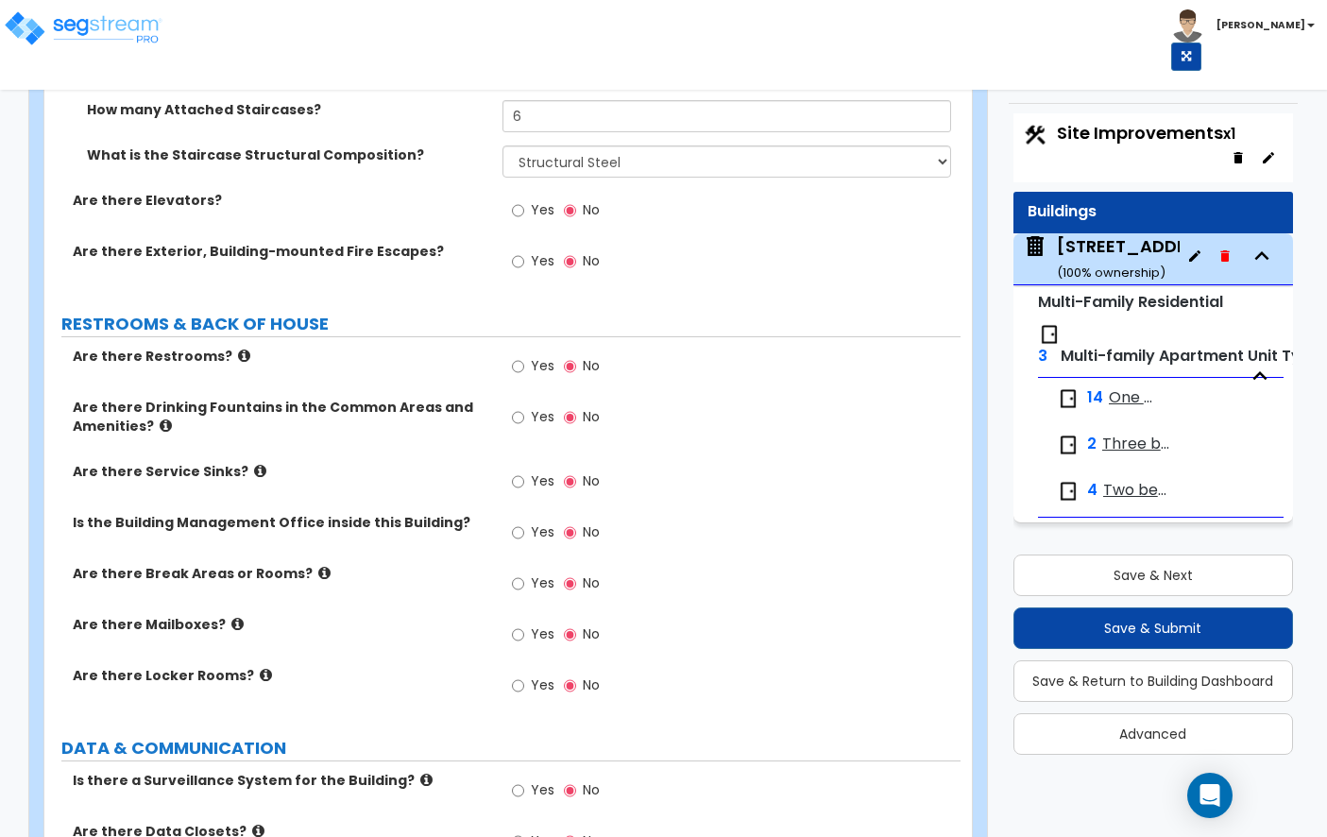
click at [524, 352] on label "Yes" at bounding box center [533, 368] width 42 height 32
click at [524, 356] on input "Yes" at bounding box center [518, 366] width 12 height 21
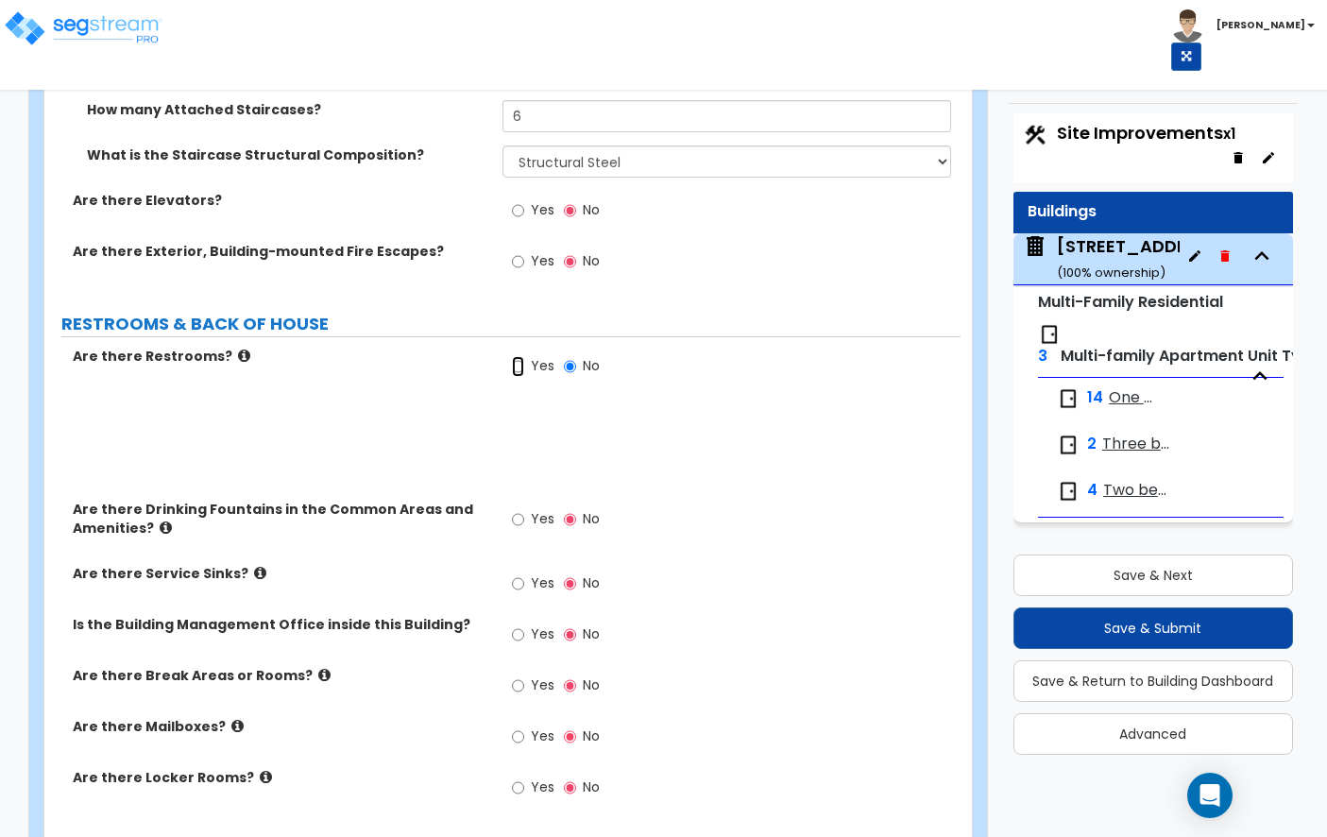
radio input "true"
click at [522, 407] on input "Yes" at bounding box center [518, 417] width 12 height 21
radio input "true"
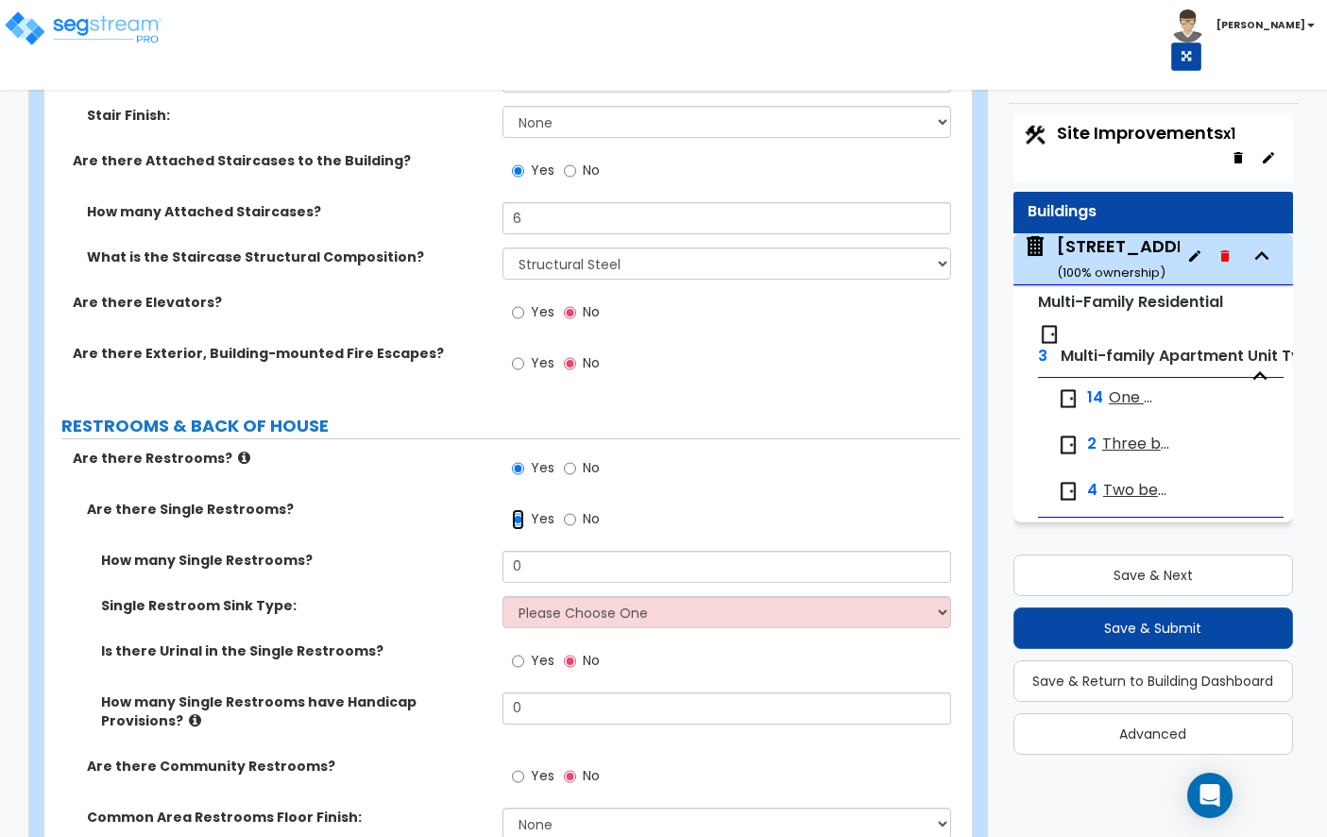
scroll to position [4919, 0]
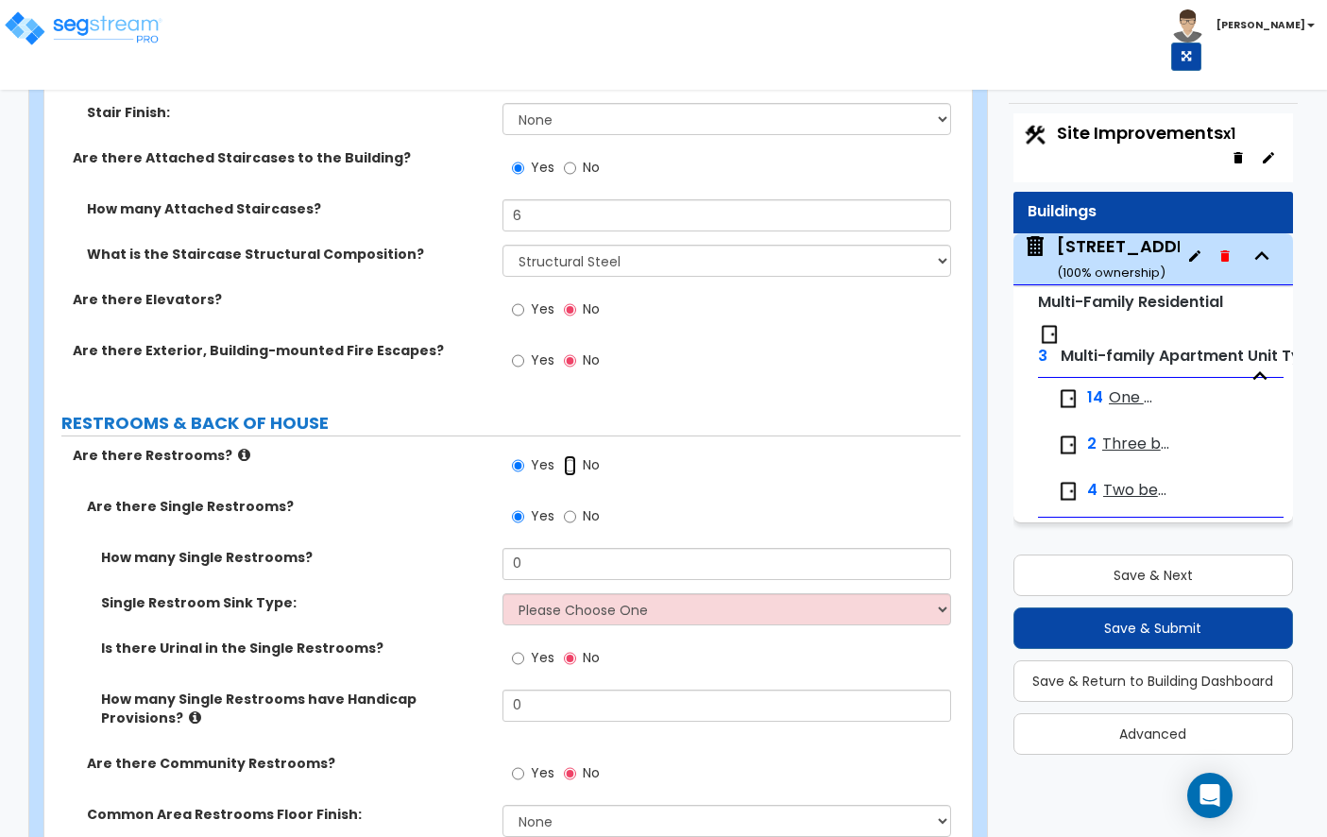
click at [569, 455] on input "No" at bounding box center [570, 465] width 12 height 21
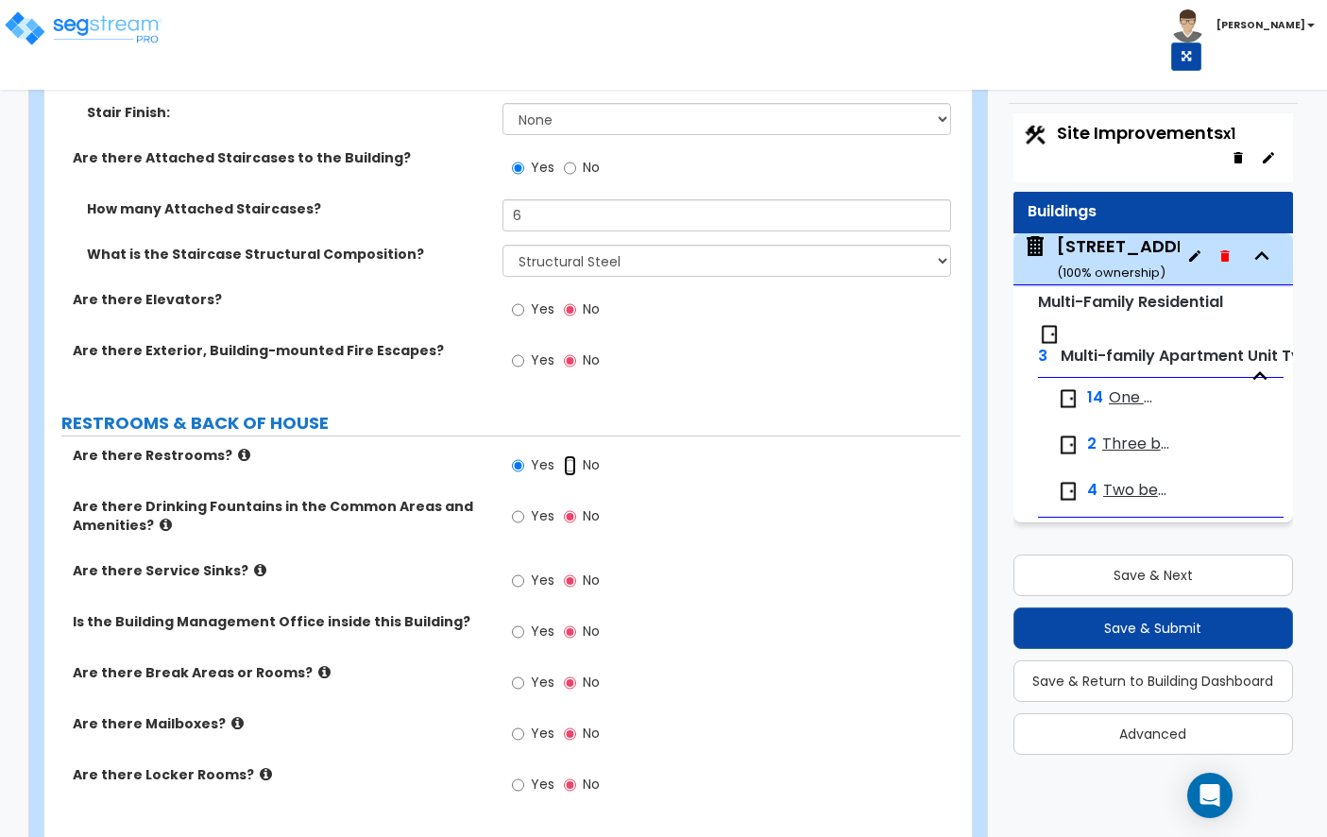
radio input "false"
radio input "true"
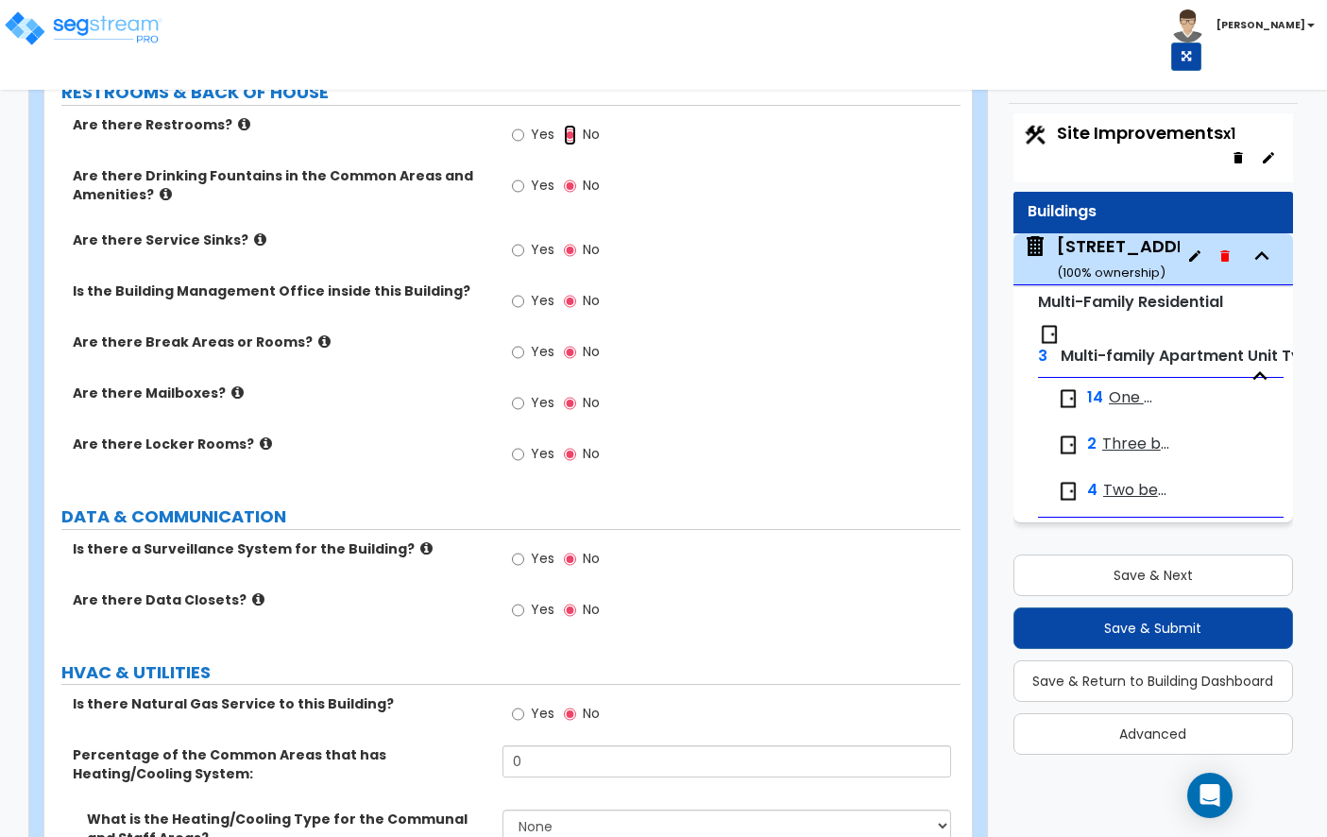
scroll to position [5248, 0]
click at [516, 394] on input "Yes" at bounding box center [518, 404] width 12 height 21
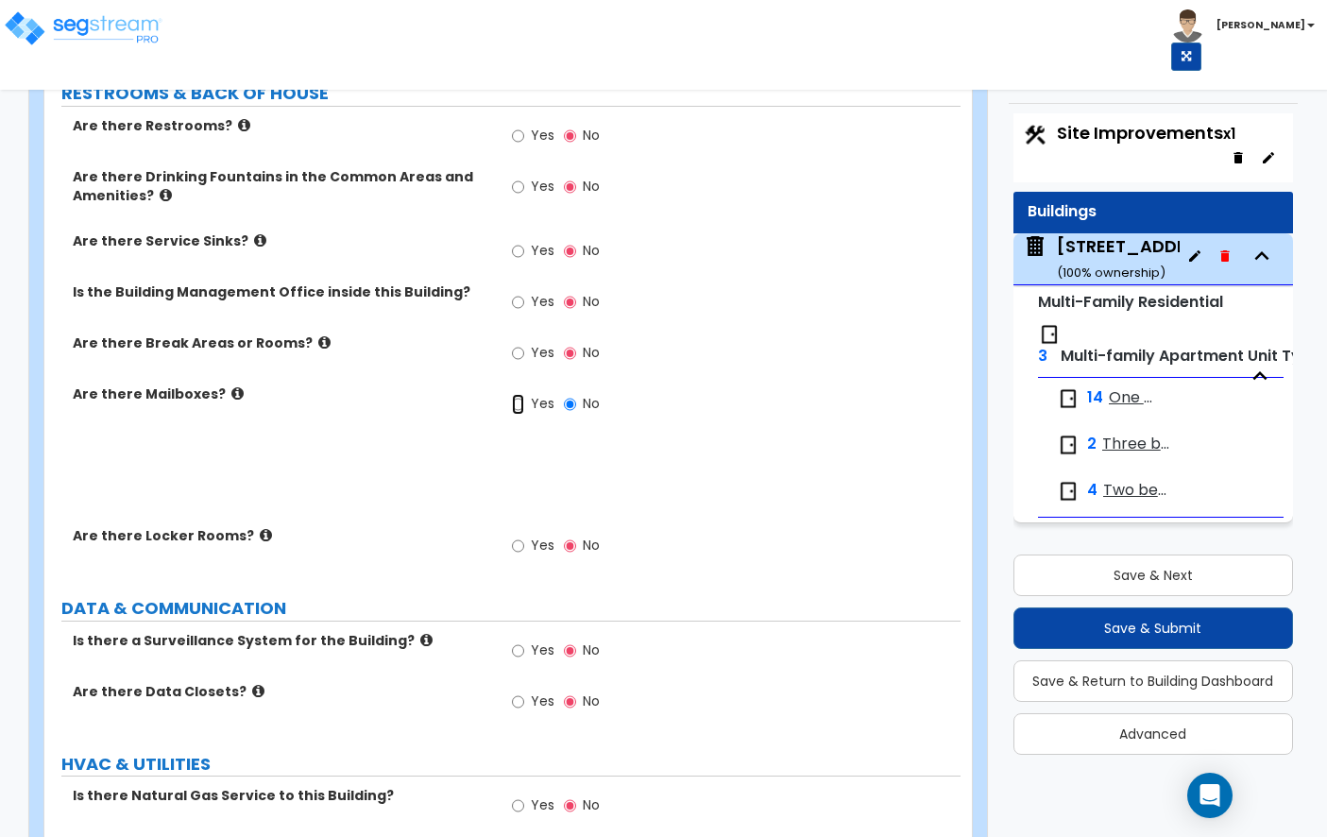
radio input "true"
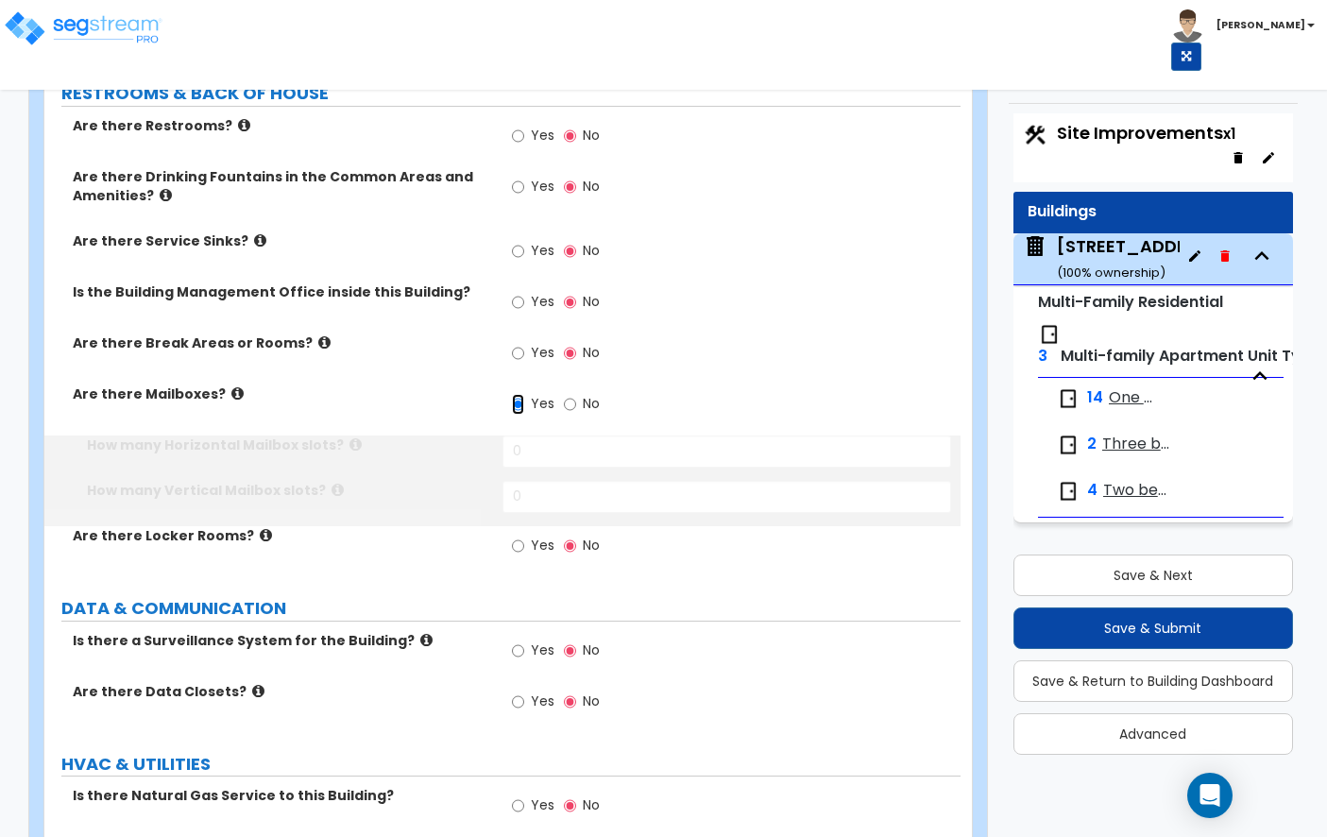
click at [517, 394] on input "Yes" at bounding box center [518, 404] width 12 height 21
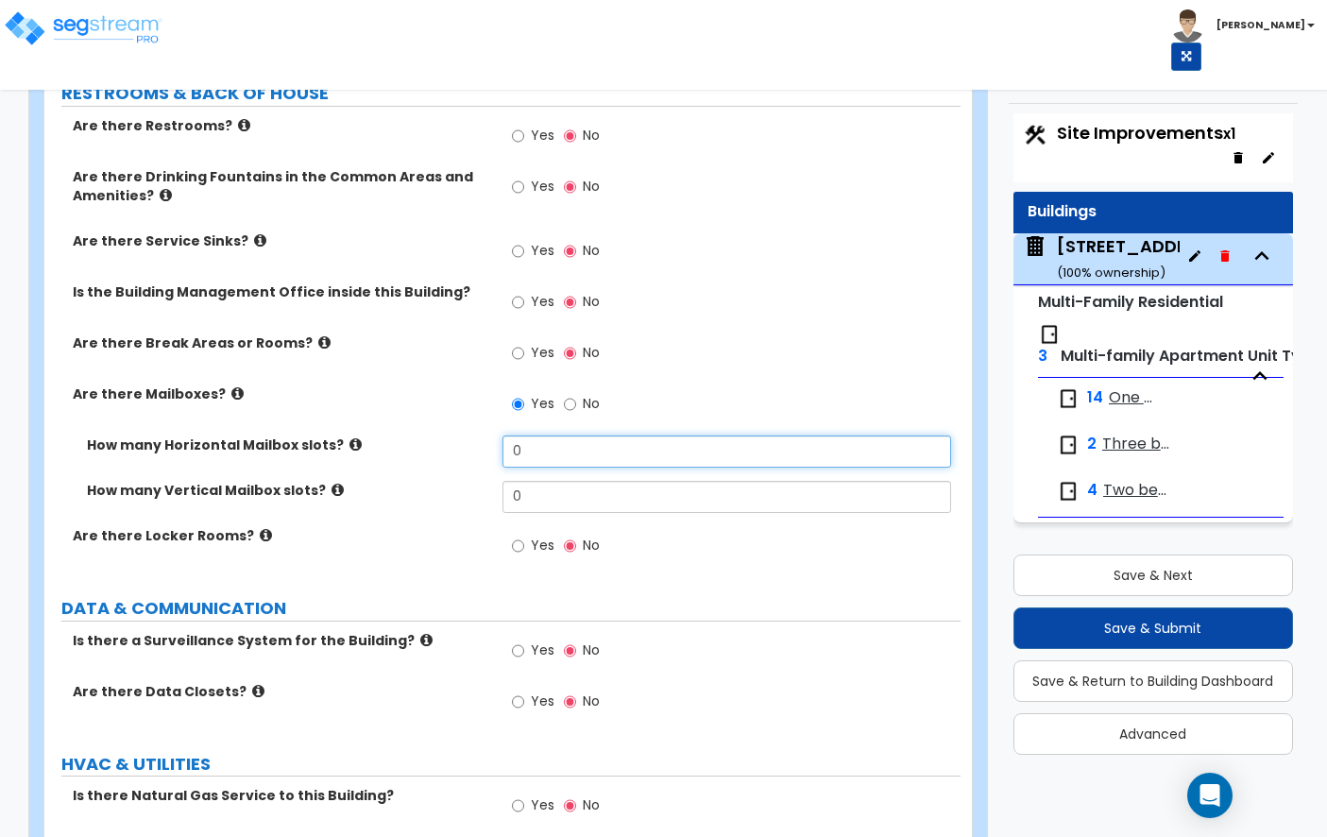
click at [529, 439] on input "0" at bounding box center [726, 451] width 449 height 32
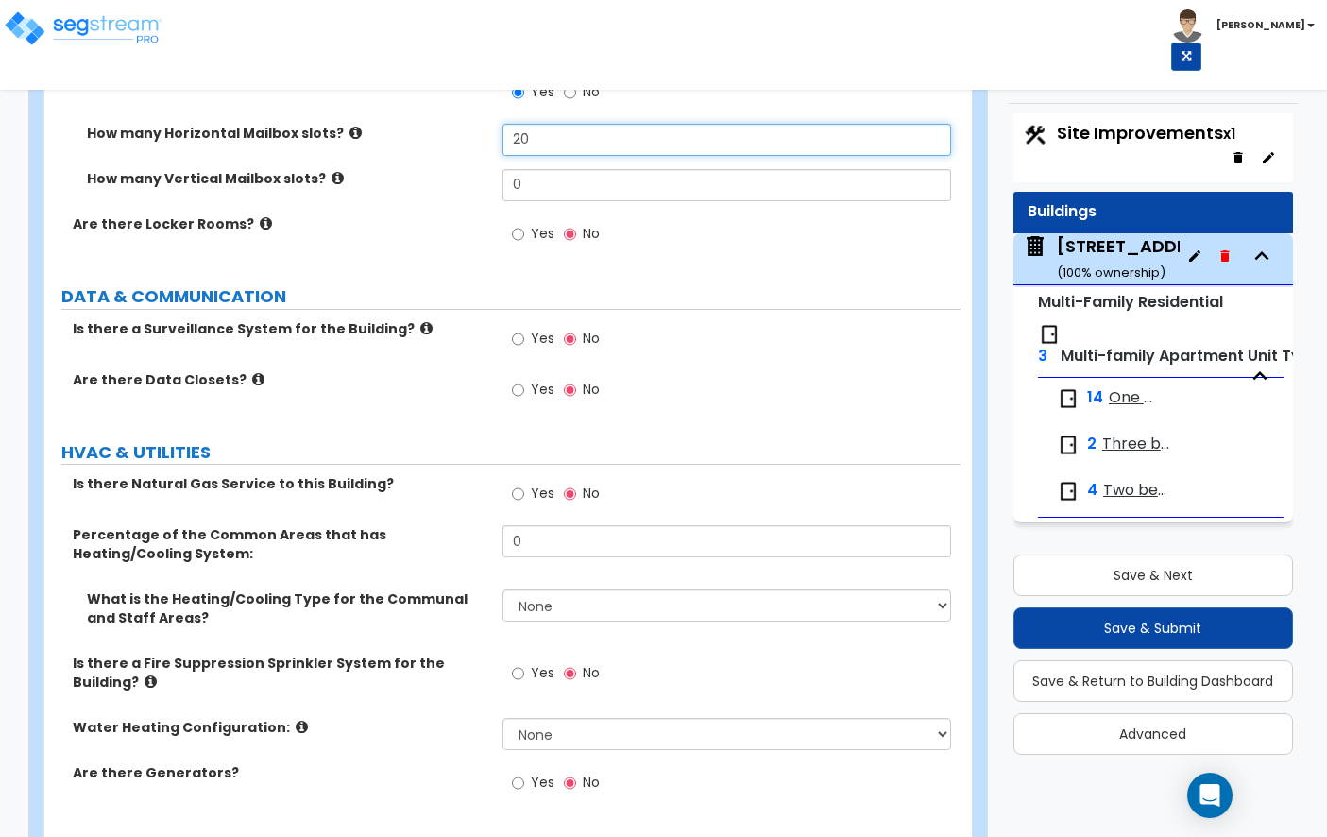
scroll to position [5630, 0]
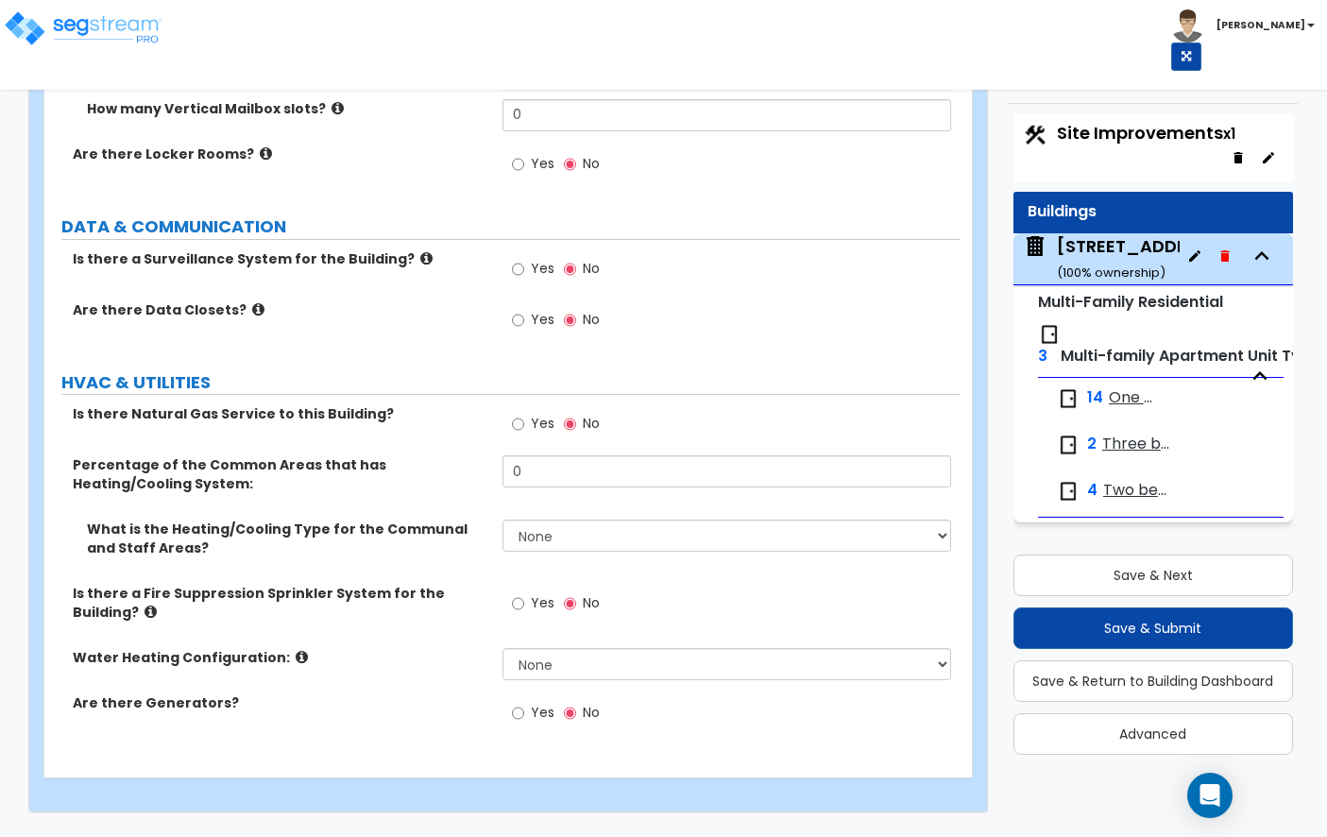
type input "20"
click at [268, 263] on div "Is there a Surveillance System for the Building? Yes No" at bounding box center [502, 274] width 916 height 51
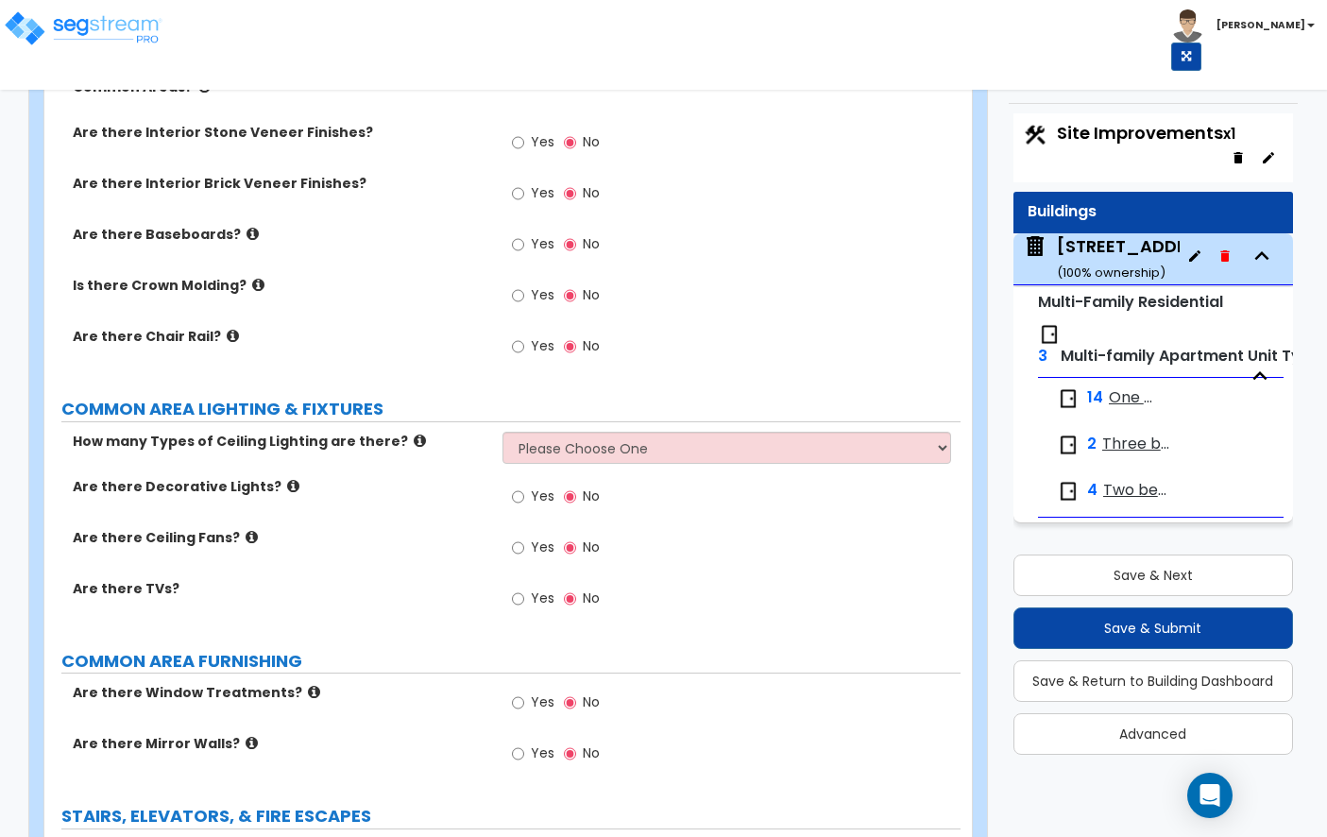
scroll to position [4129, 0]
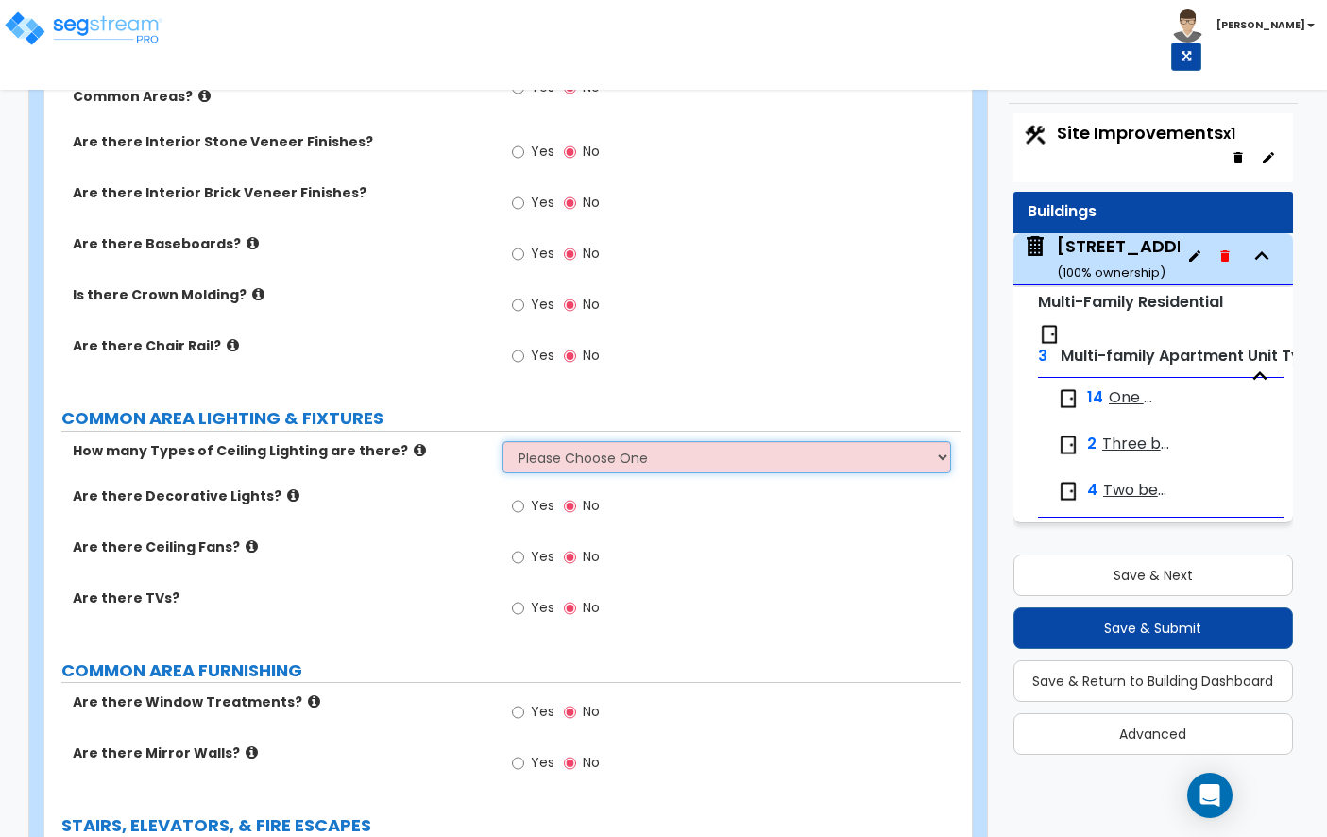
click at [570, 456] on select "Please Choose One 1 2 3" at bounding box center [726, 457] width 449 height 32
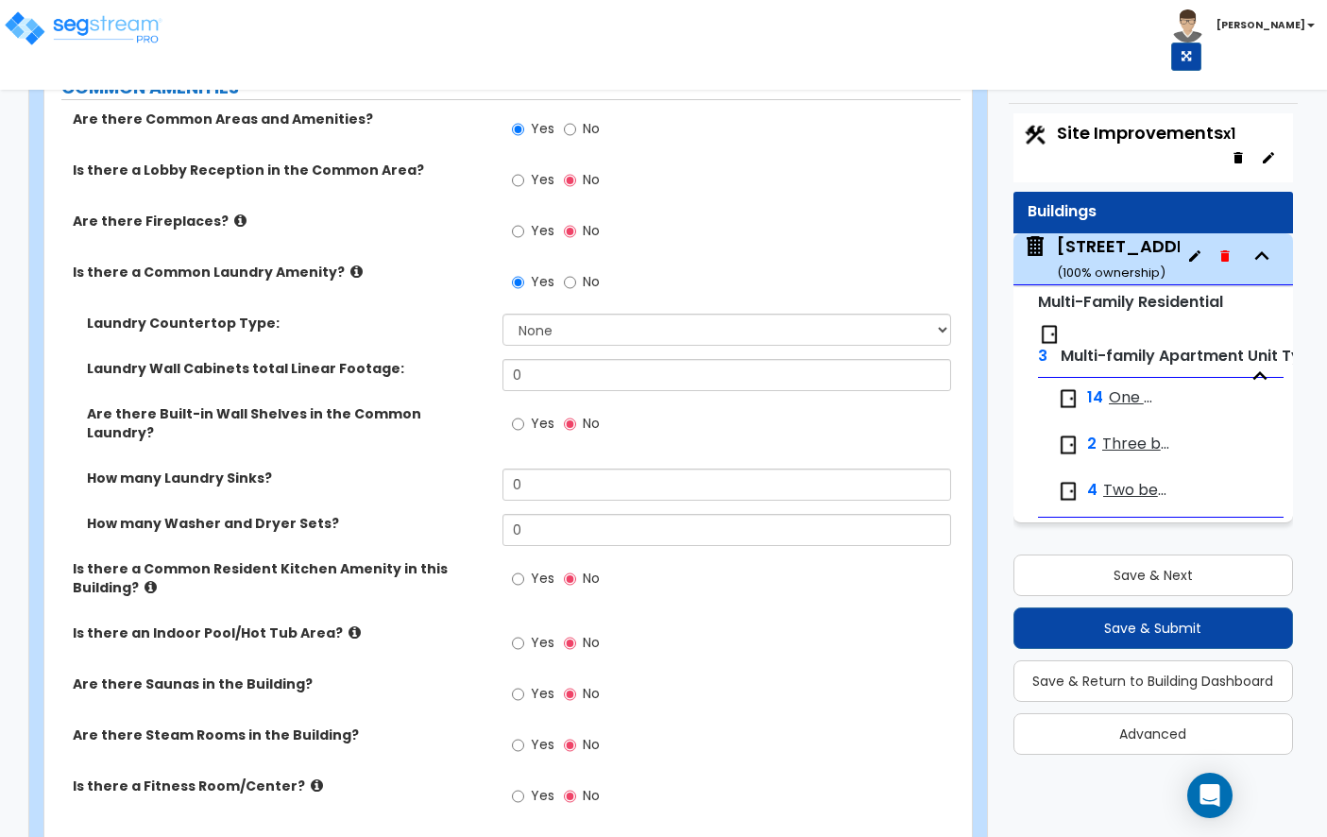
scroll to position [3072, 0]
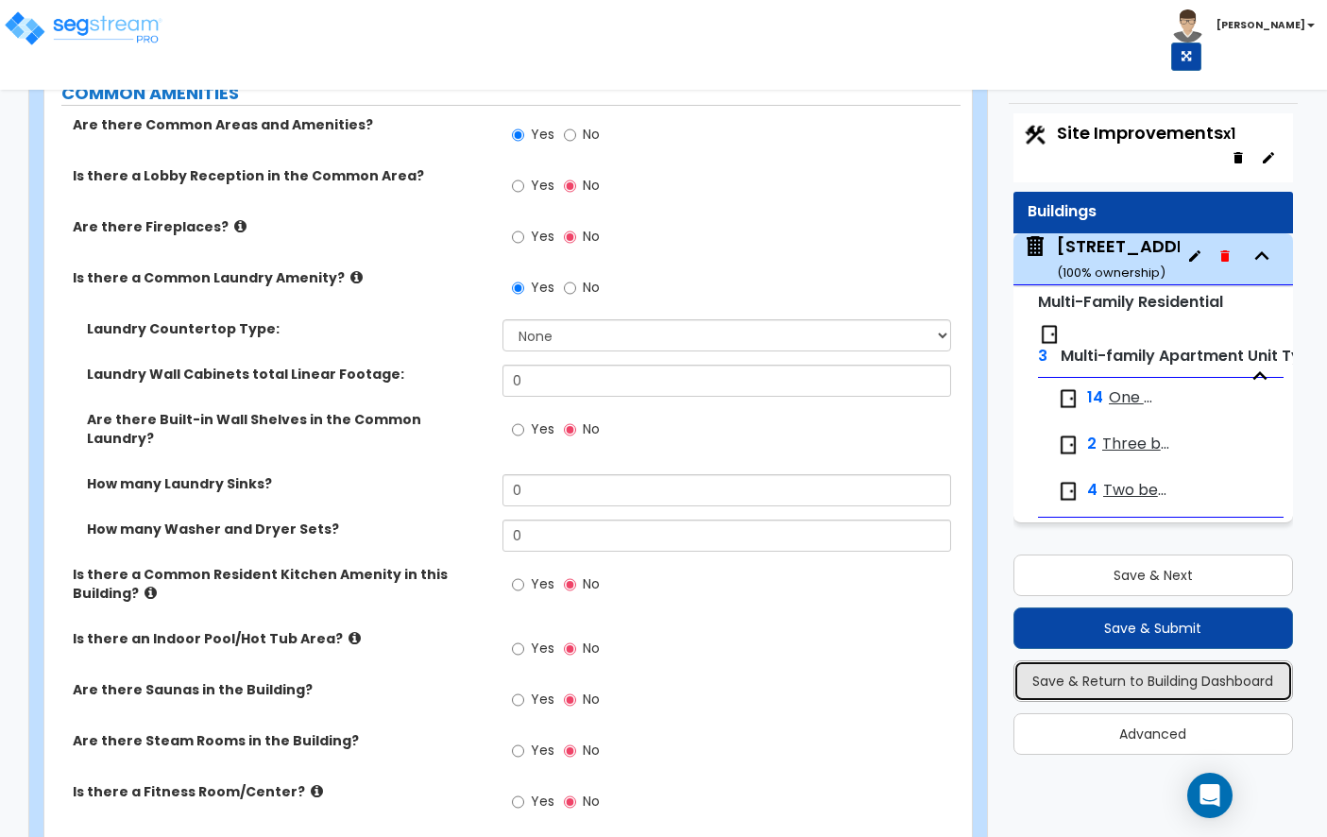
click at [1065, 676] on button "Save & Return to Building Dashboard" at bounding box center [1153, 681] width 280 height 42
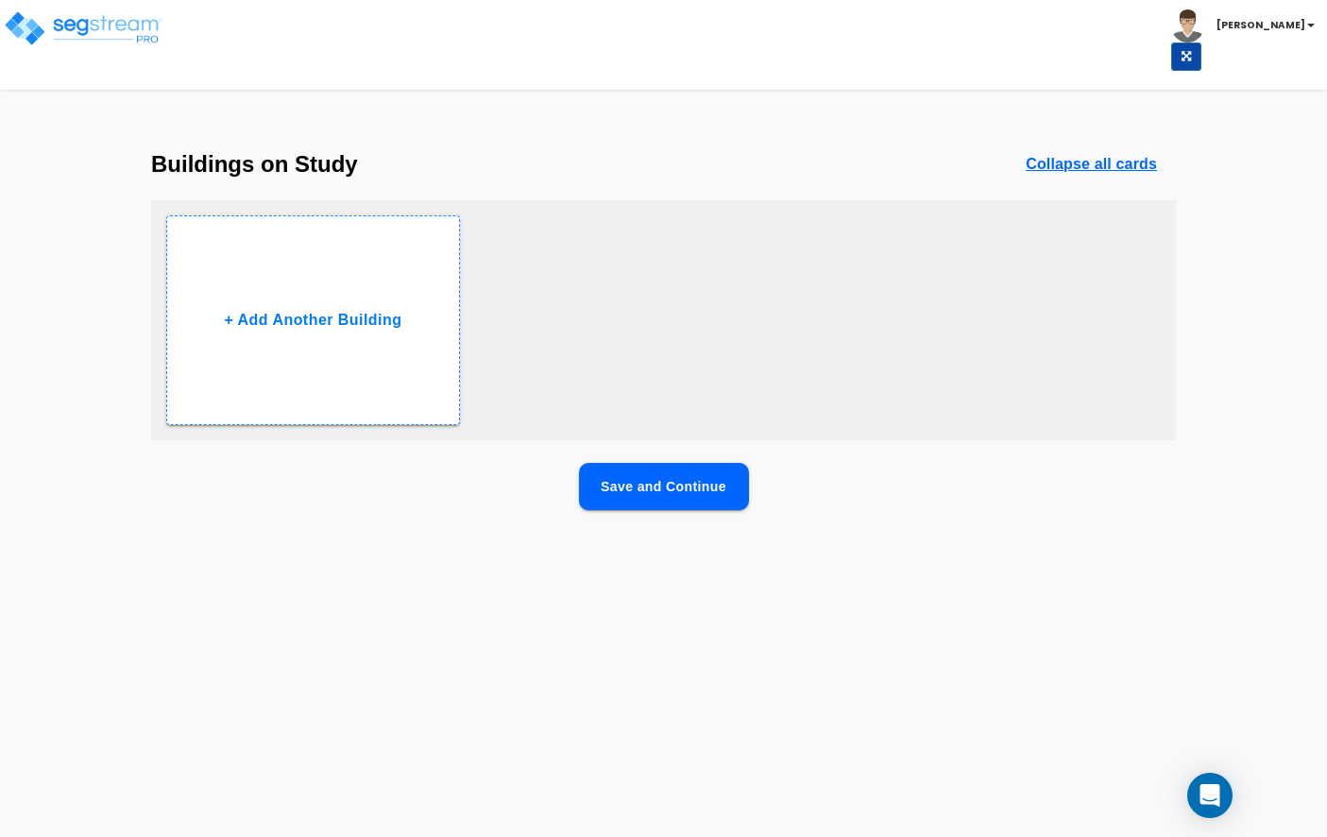
scroll to position [0, 0]
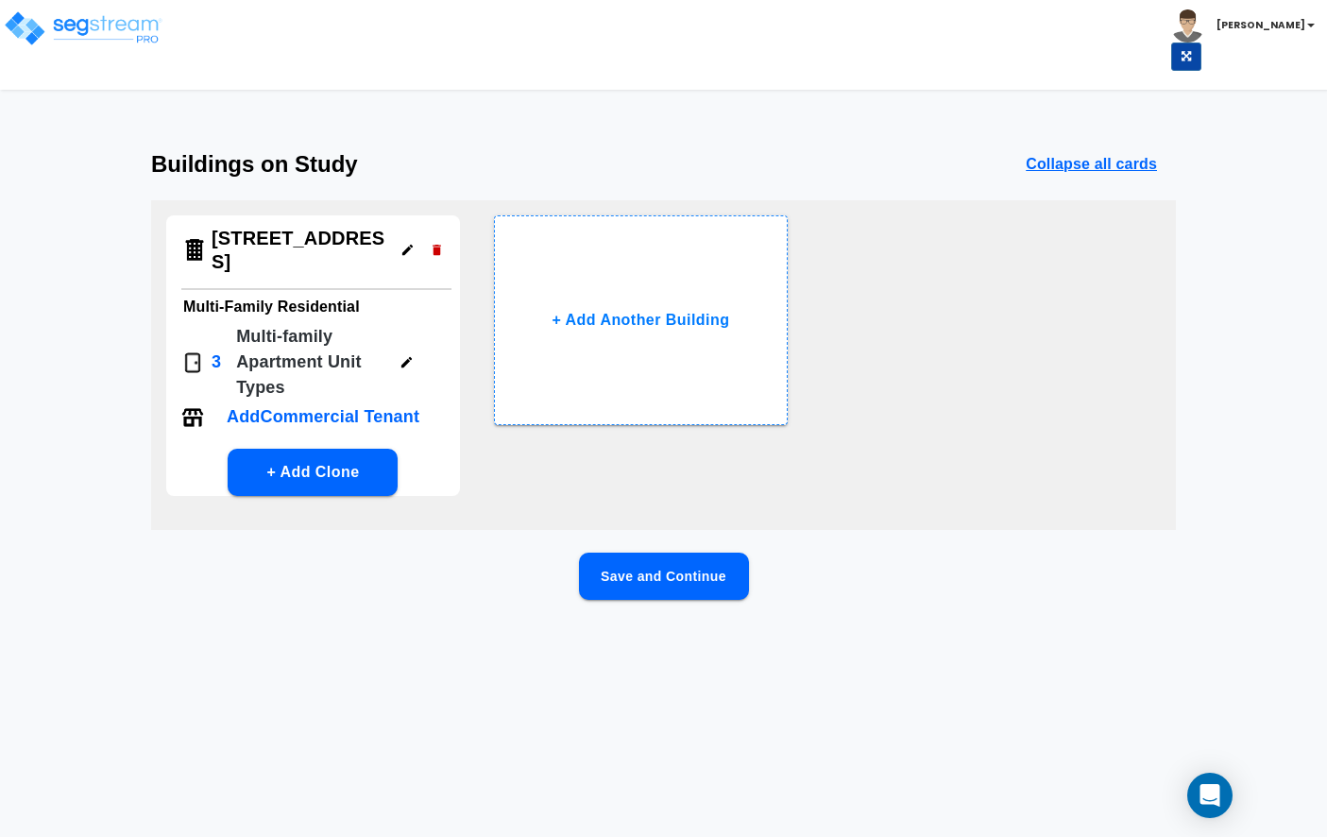
click at [660, 552] on button "Save and Continue" at bounding box center [664, 575] width 170 height 47
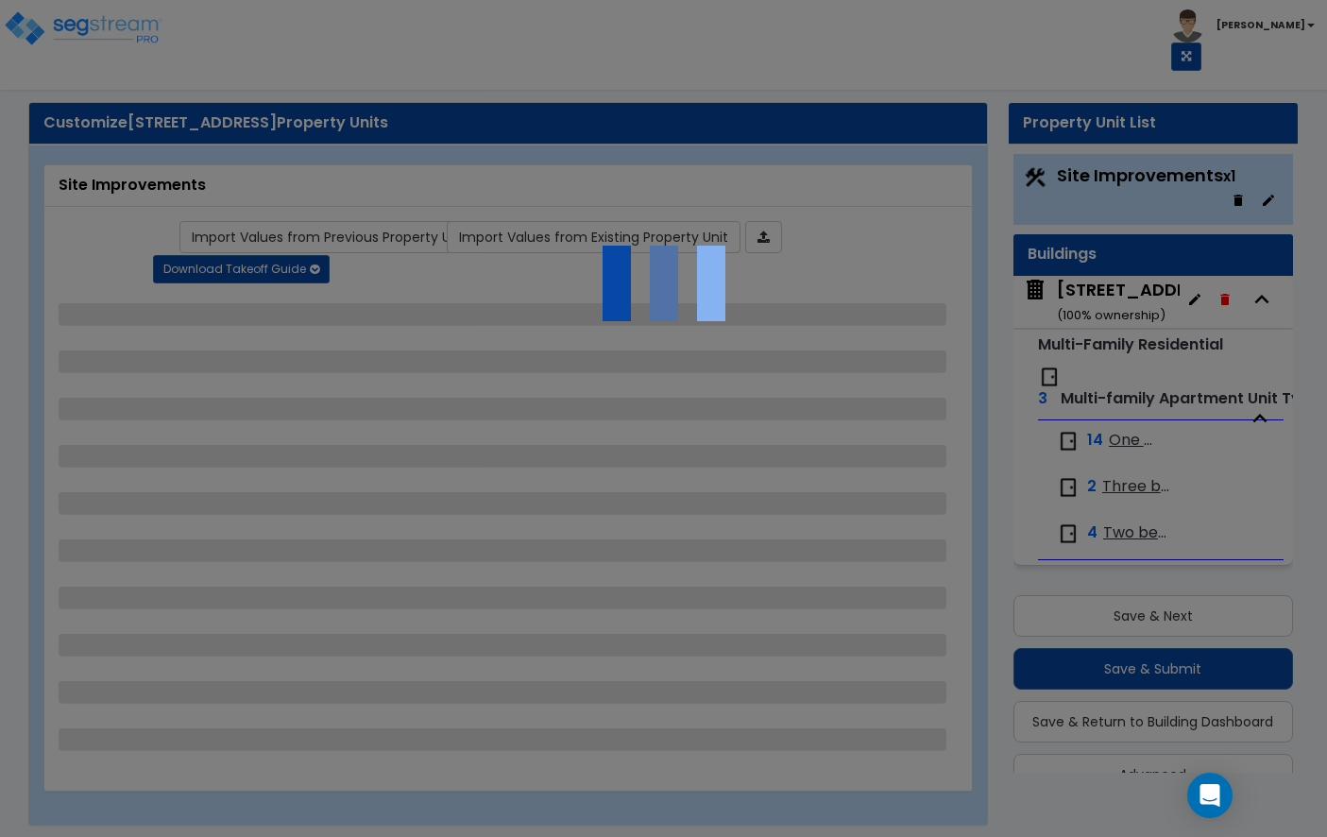
scroll to position [41, 0]
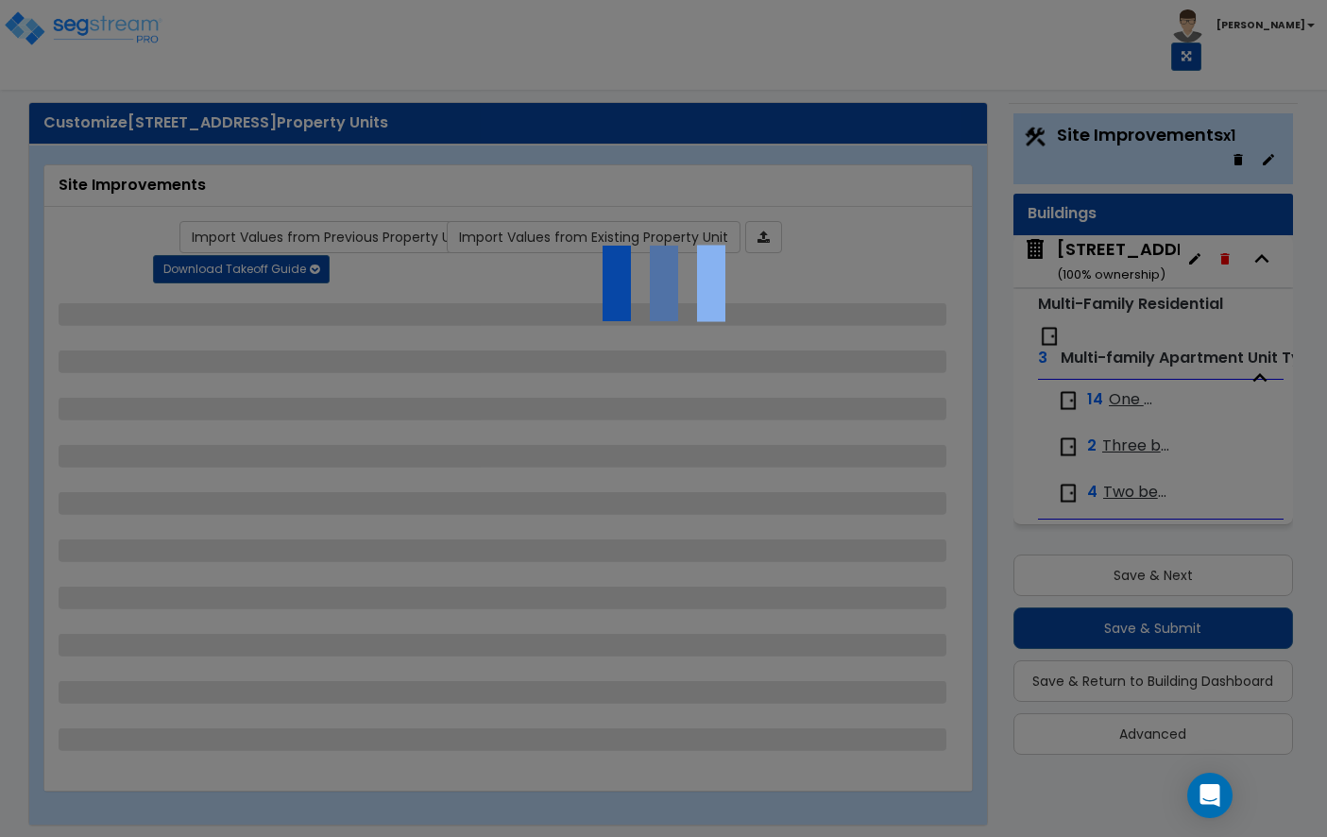
select select "2"
select select "1"
select select "2"
select select "3"
select select "2"
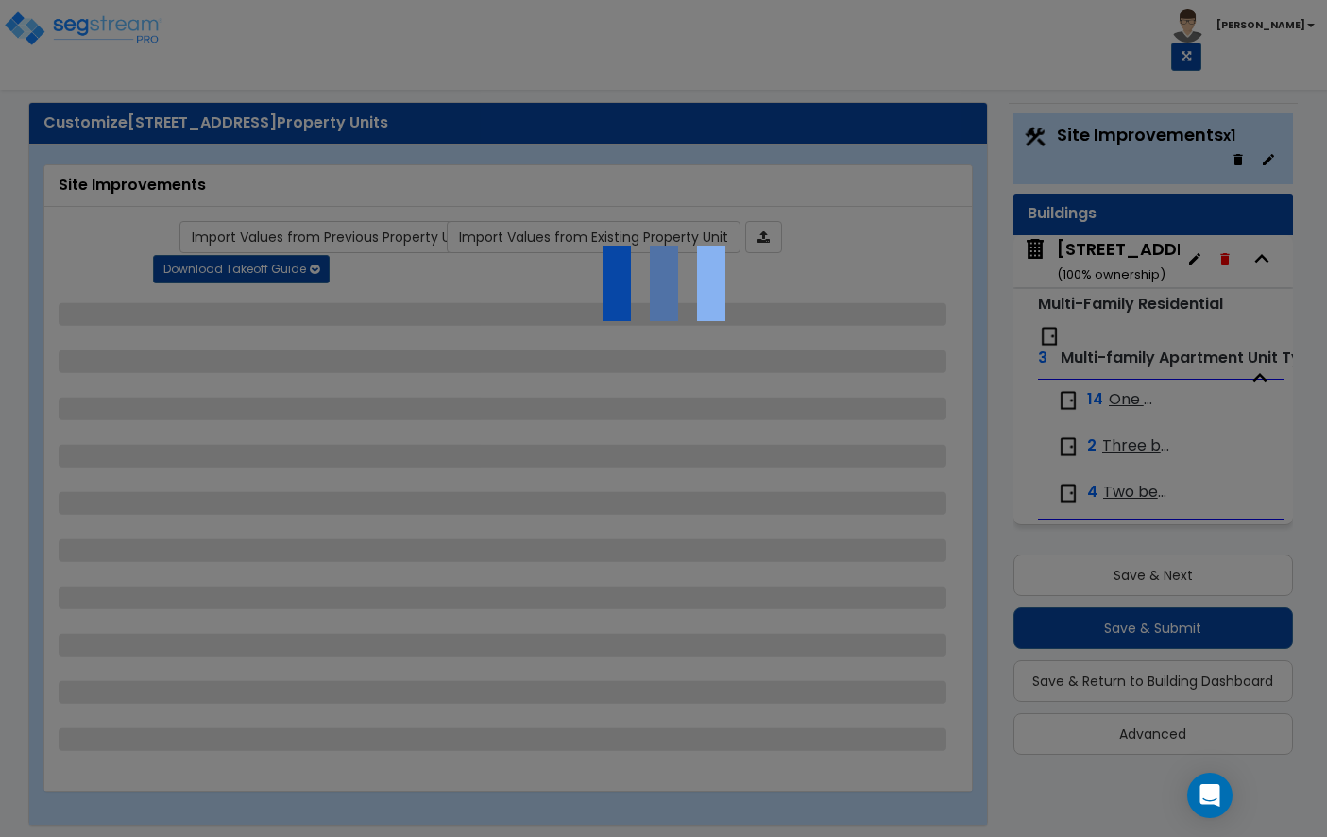
select select "1"
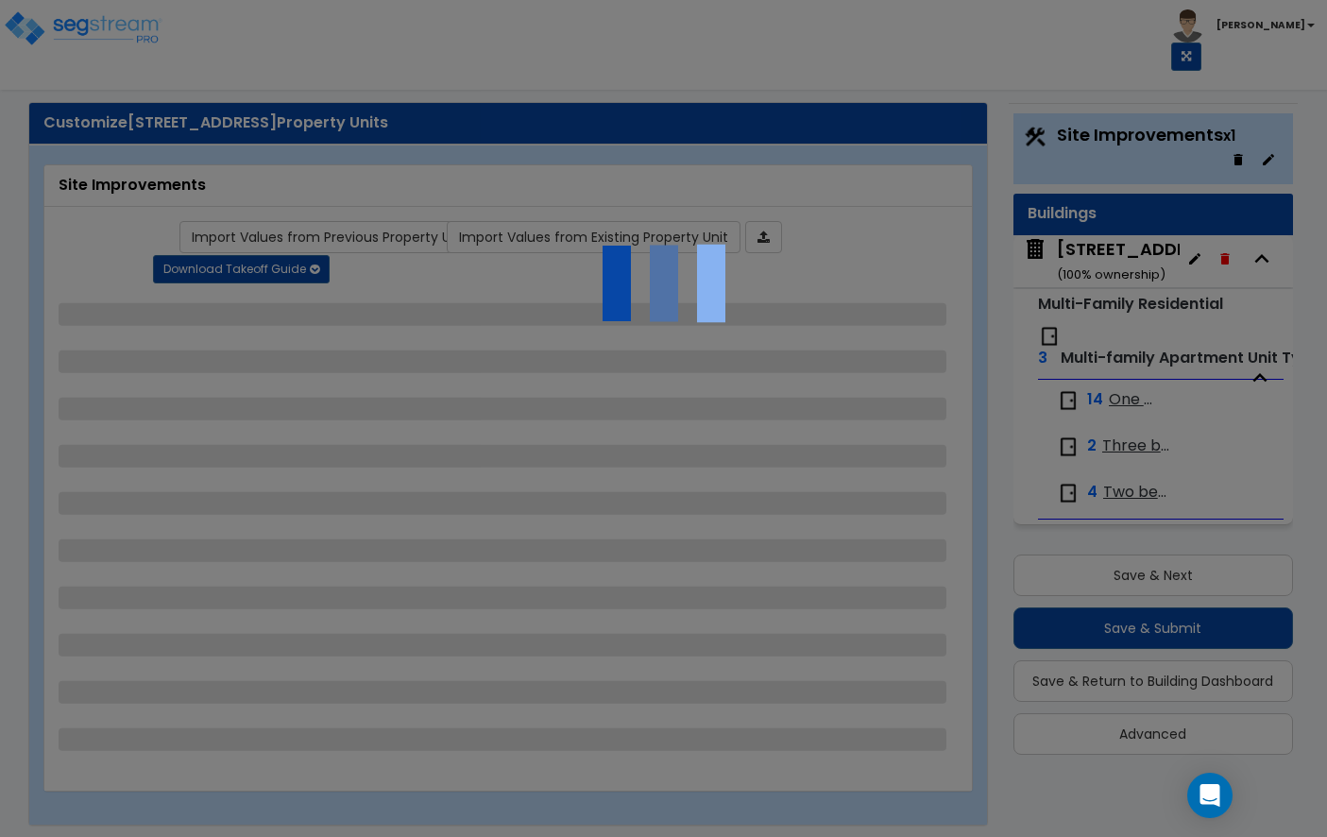
select select "1"
select select "2"
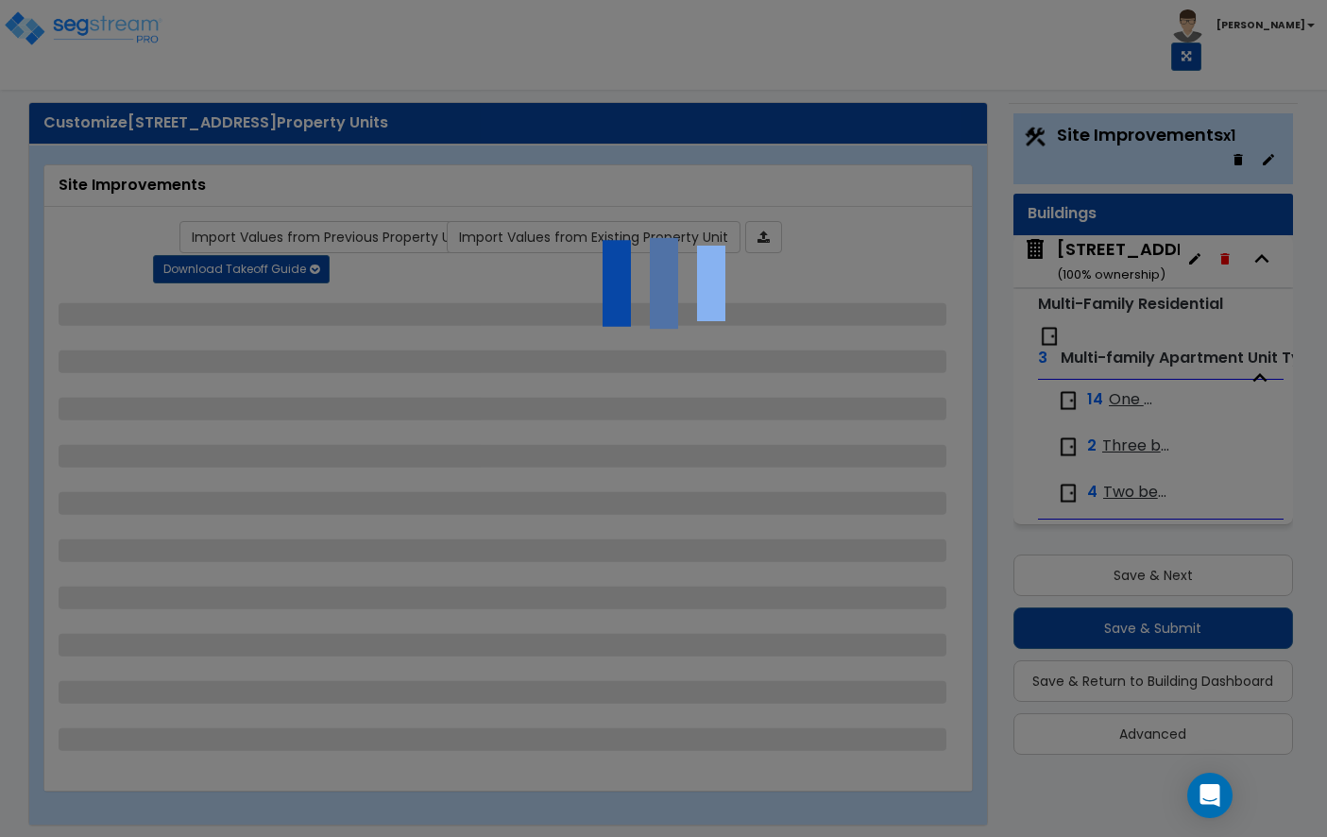
select select "2"
